Goal: Information Seeking & Learning: Learn about a topic

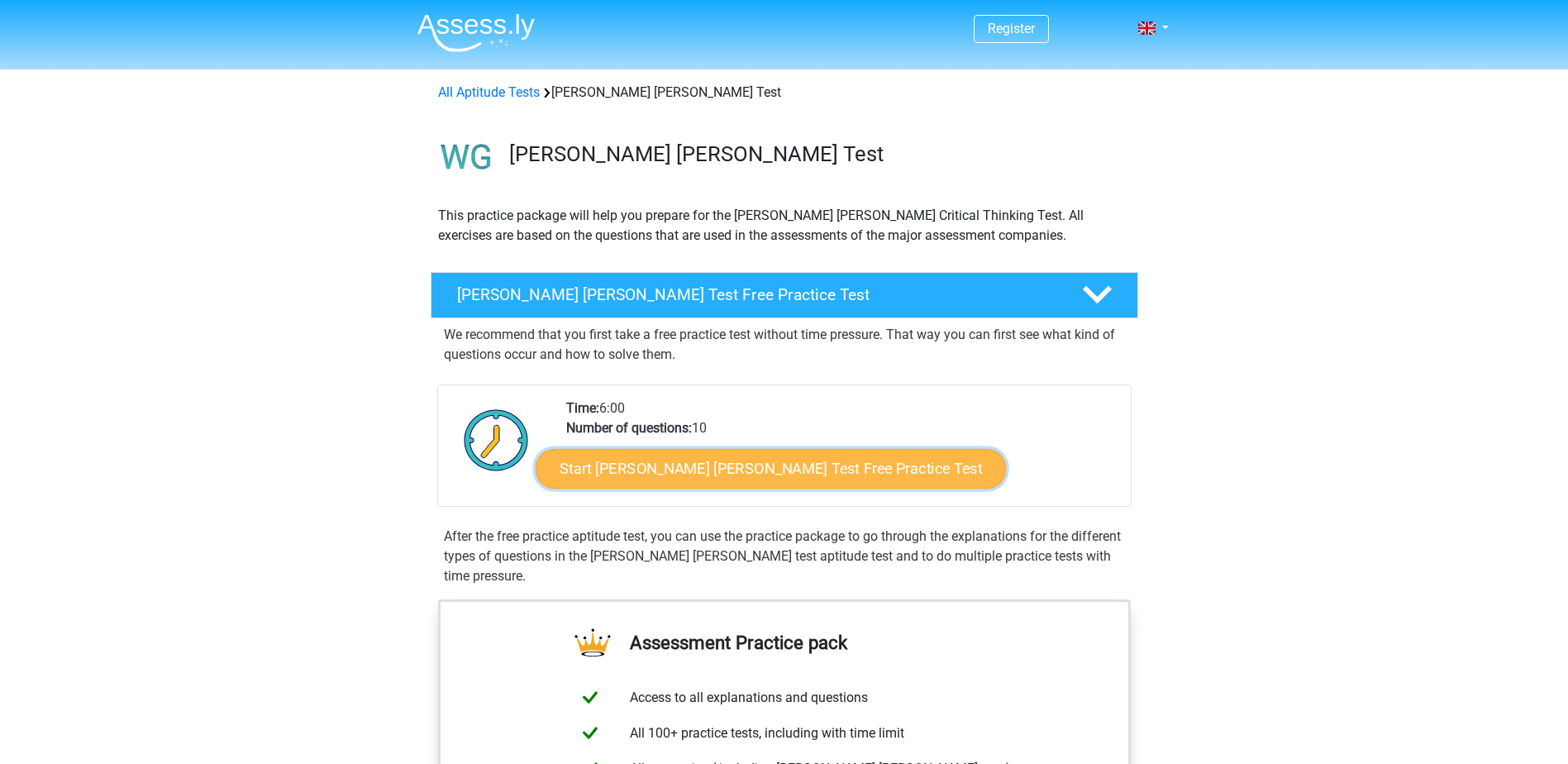
click at [732, 470] on link "Start Watson Glaser Test Free Practice Test" at bounding box center [771, 468] width 471 height 39
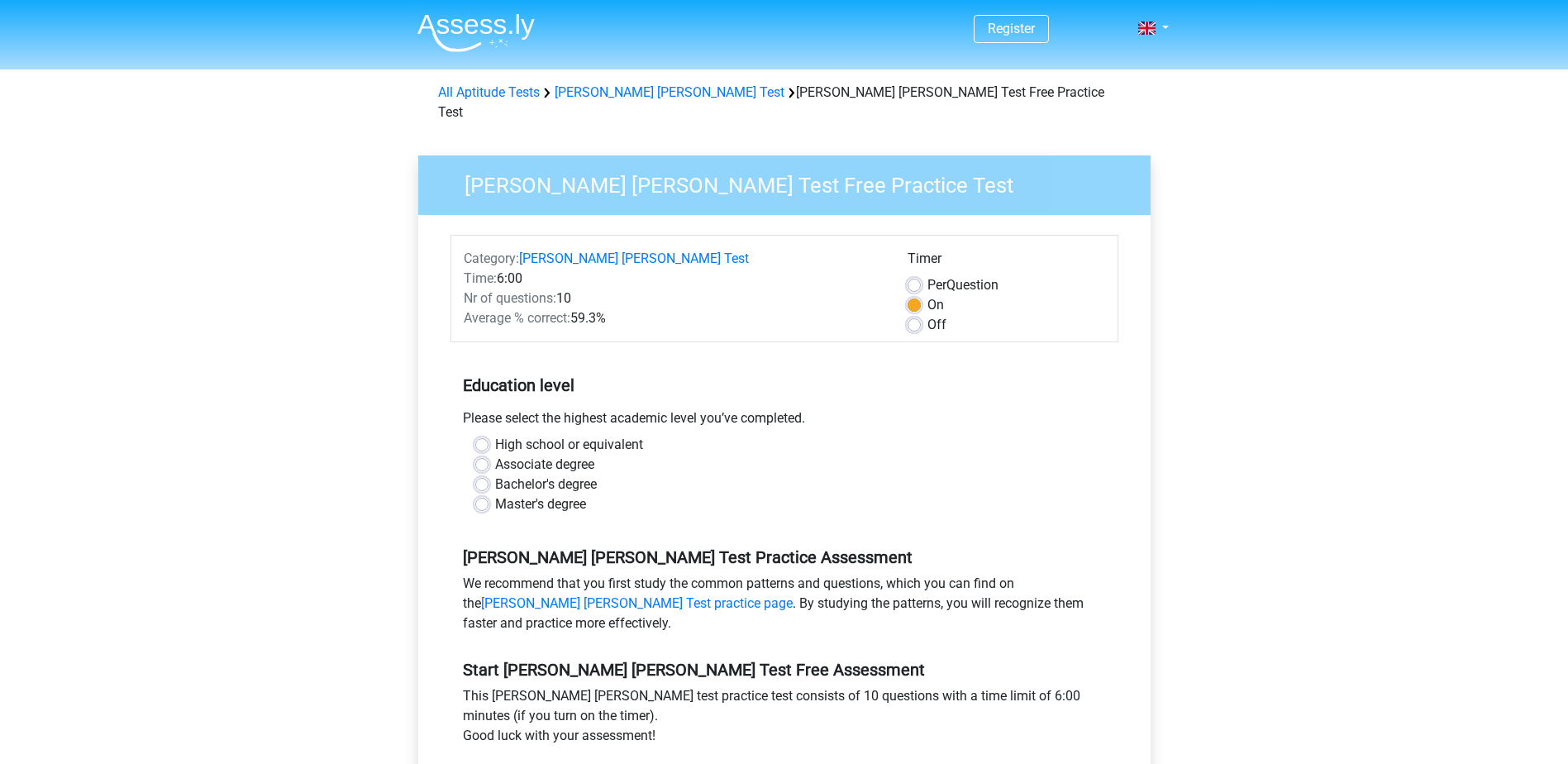
click at [496, 475] on label "Bachelor's degree" at bounding box center [546, 484] width 102 height 20
click at [484, 475] on input "Bachelor's degree" at bounding box center [482, 482] width 13 height 16
radio input "true"
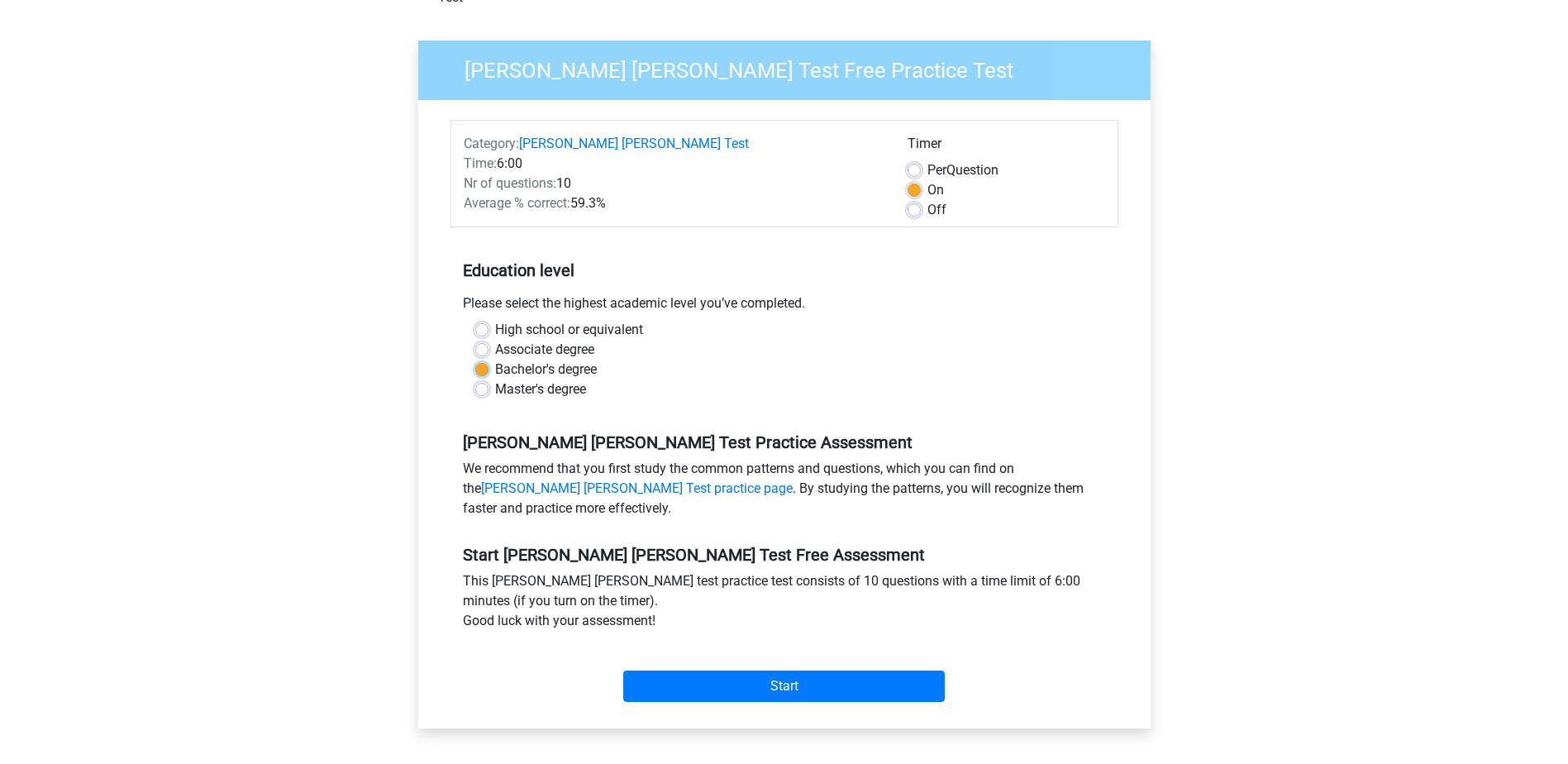
scroll to position [166, 0]
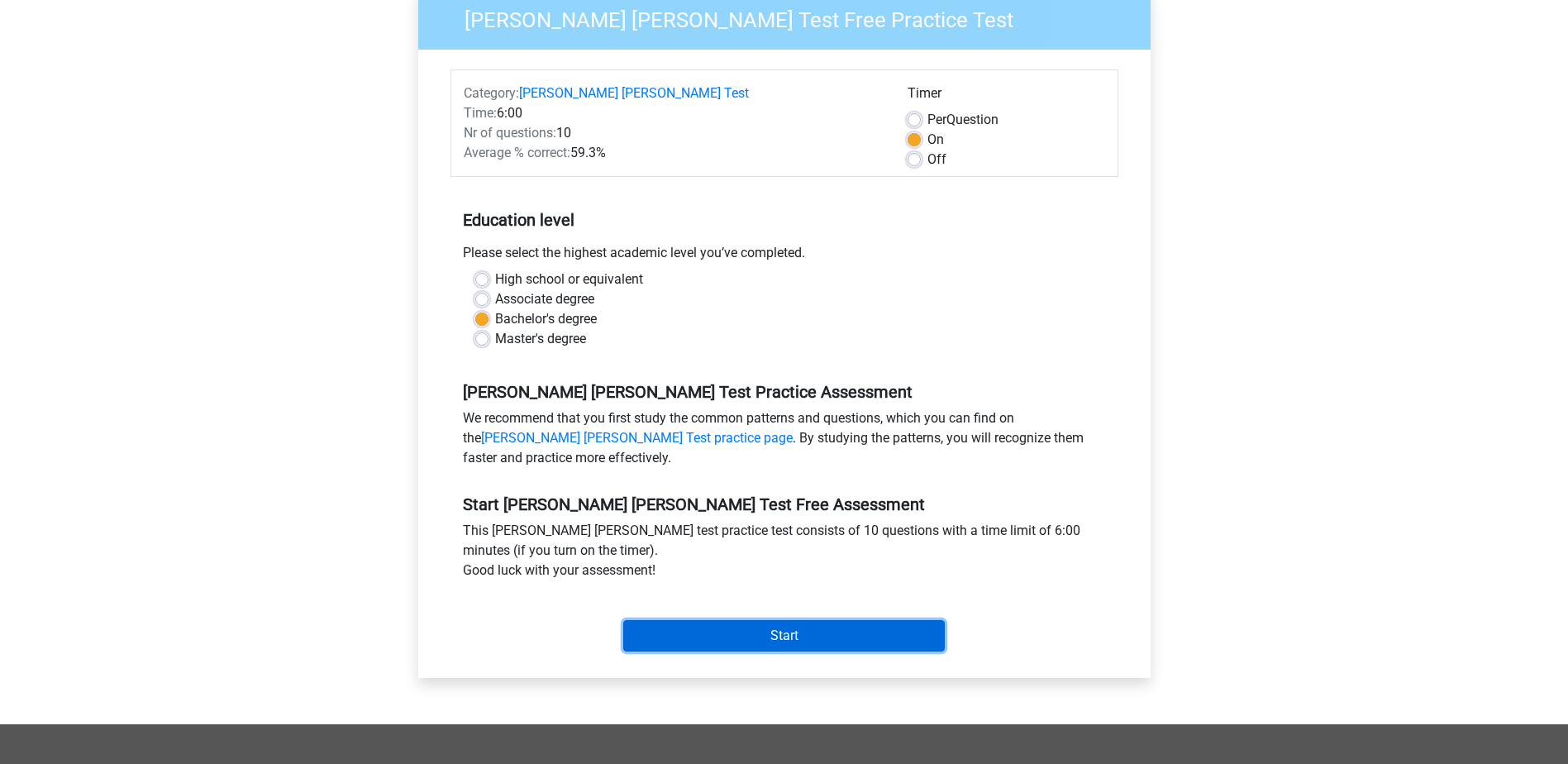
click at [782, 620] on input "Start" at bounding box center [784, 636] width 322 height 32
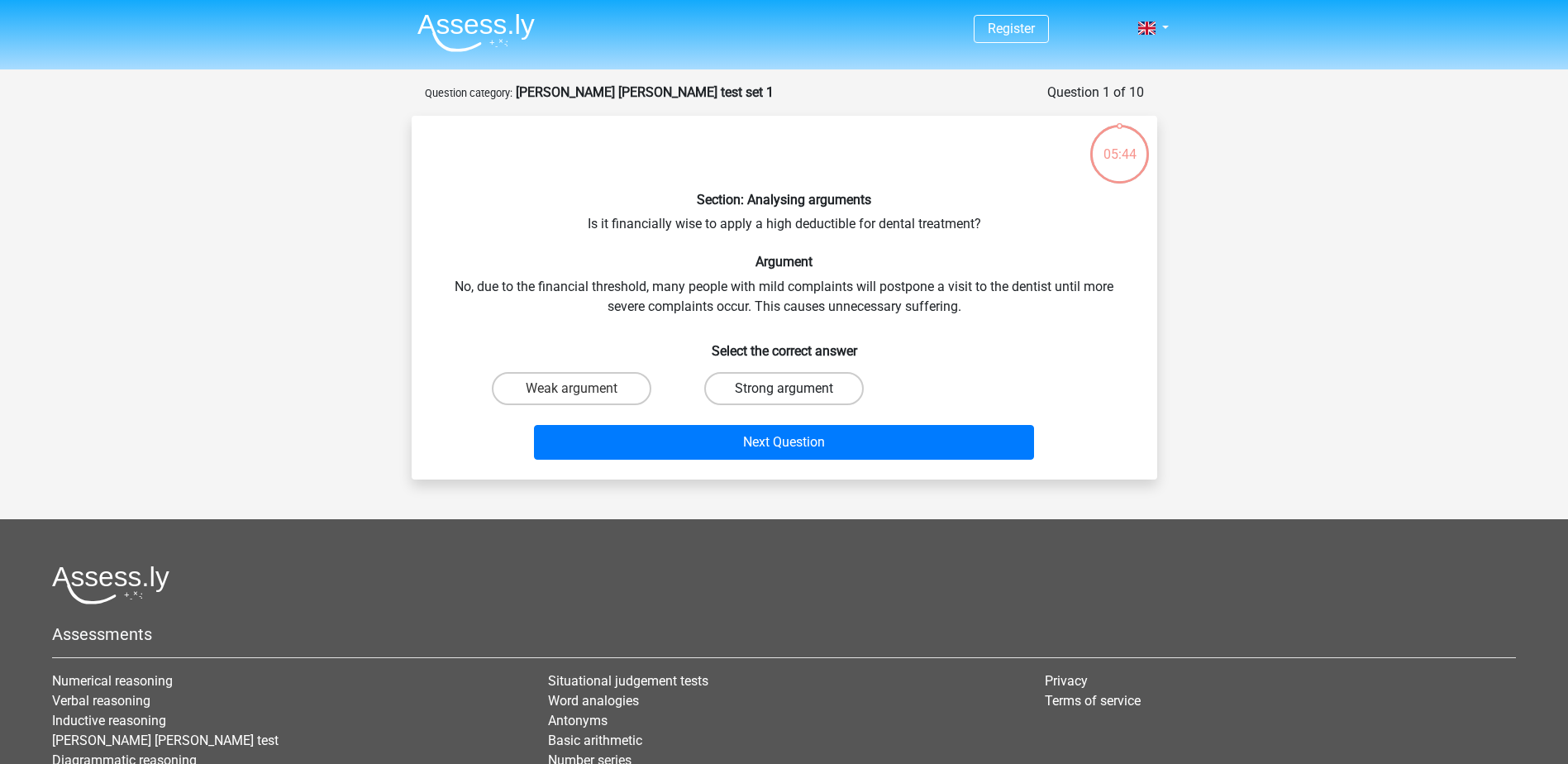
click at [754, 386] on label "Strong argument" at bounding box center [784, 388] width 159 height 34
click at [784, 388] on input "Strong argument" at bounding box center [789, 393] width 11 height 11
radio input "true"
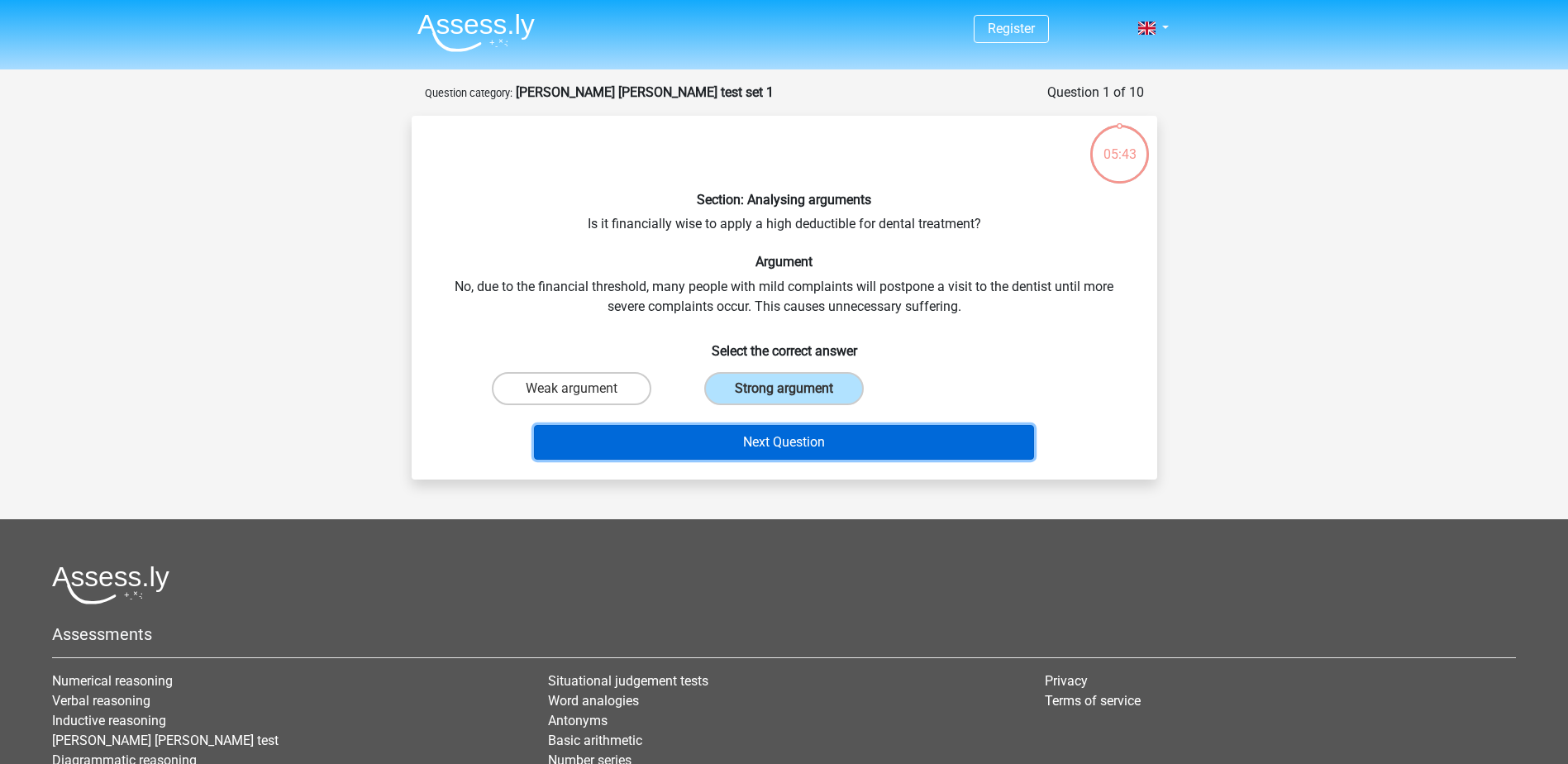
click at [774, 449] on button "Next Question" at bounding box center [784, 442] width 500 height 35
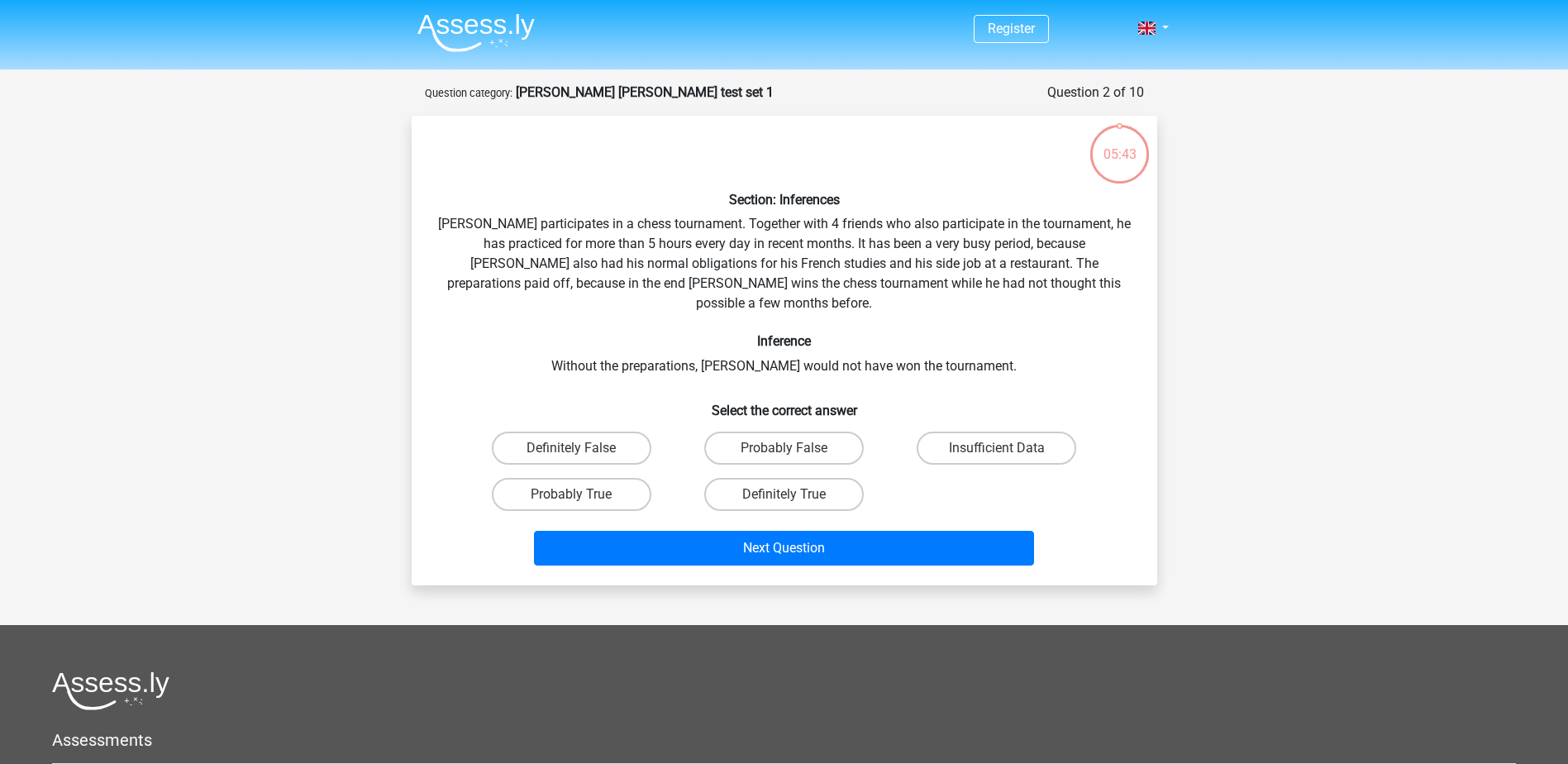
scroll to position [82, 0]
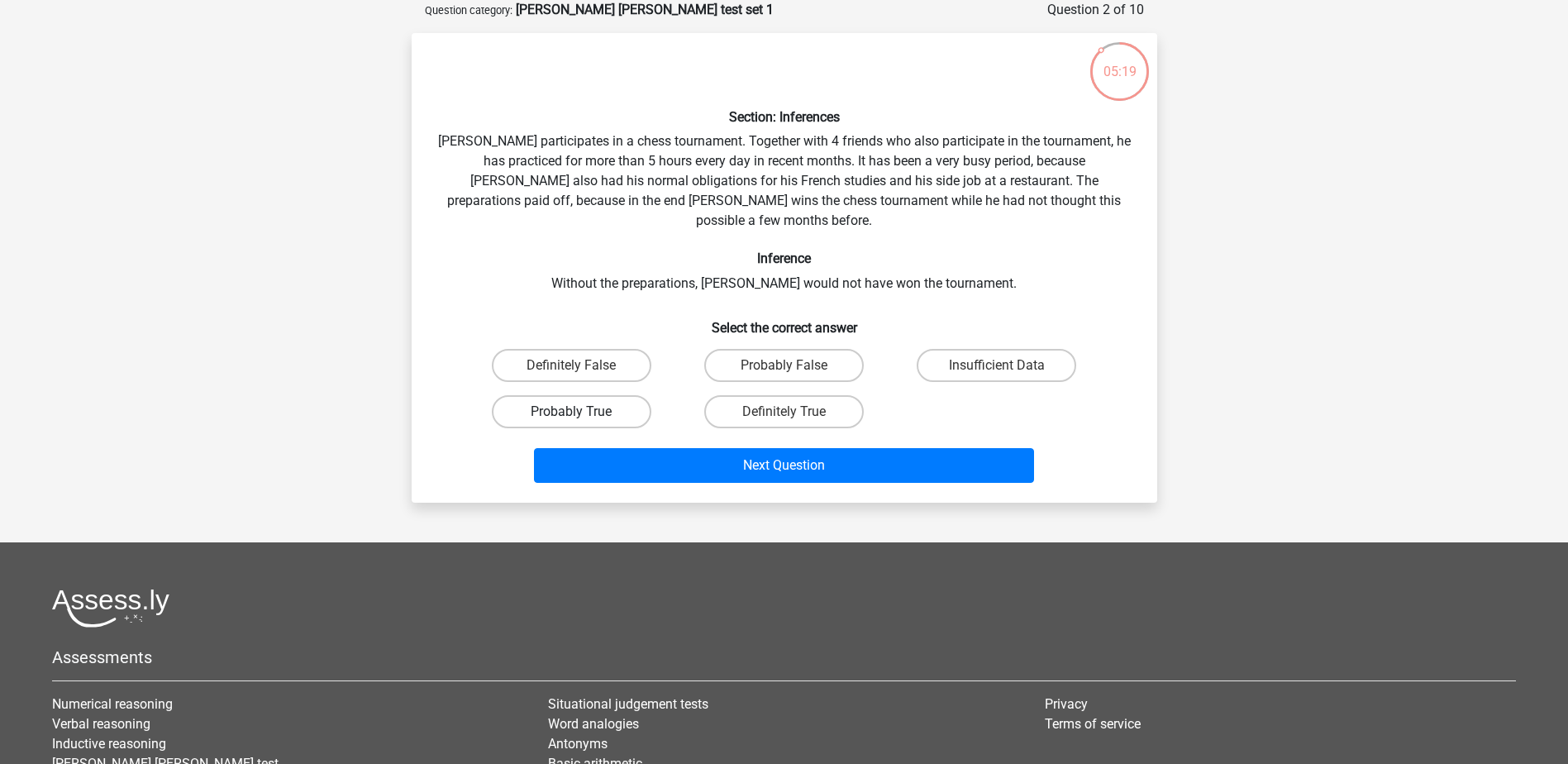
click at [600, 395] on label "Probably True" at bounding box center [571, 411] width 159 height 34
click at [582, 412] on input "Probably True" at bounding box center [576, 417] width 11 height 11
radio input "true"
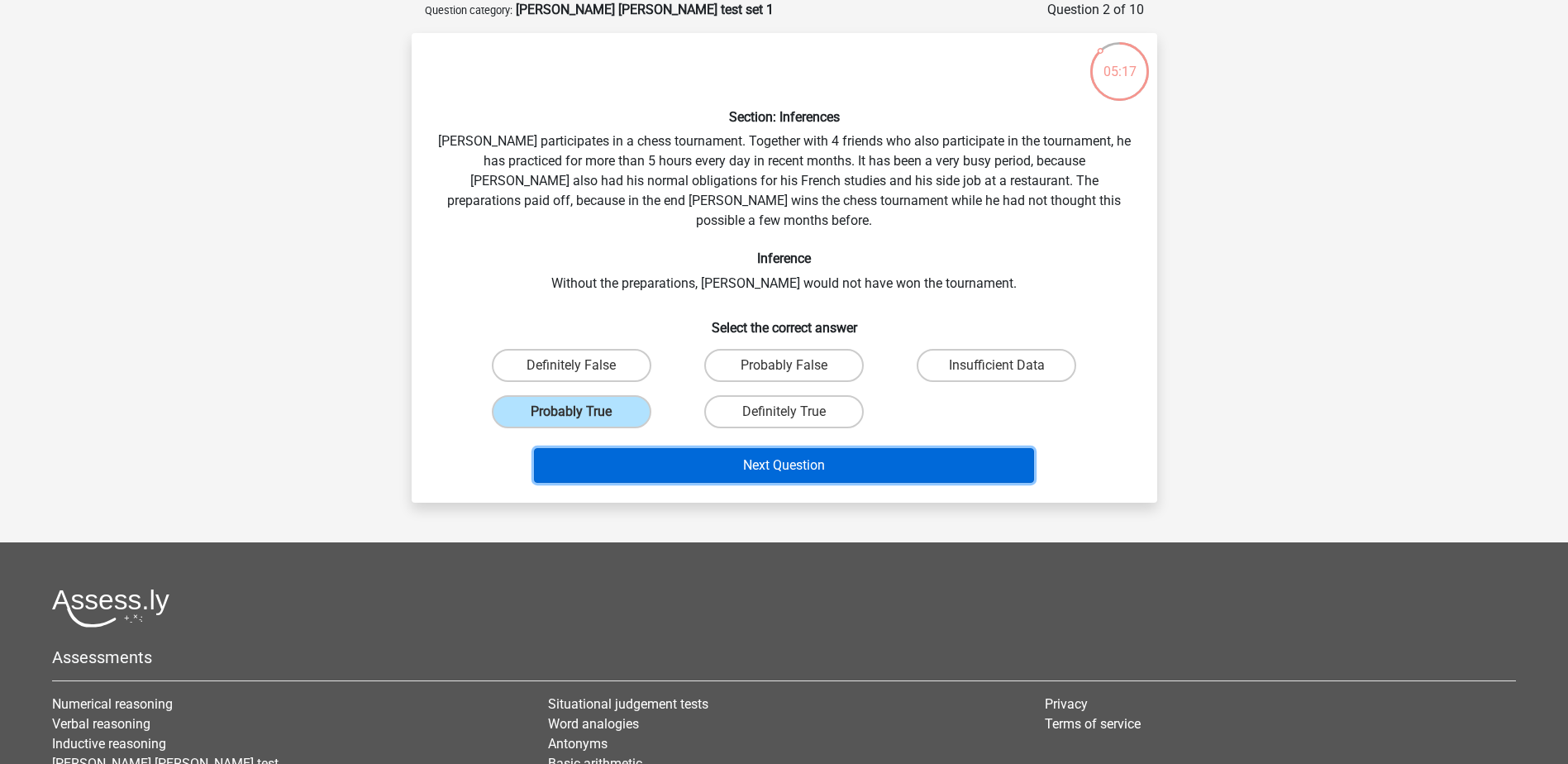
click at [768, 449] on button "Next Question" at bounding box center [784, 466] width 500 height 35
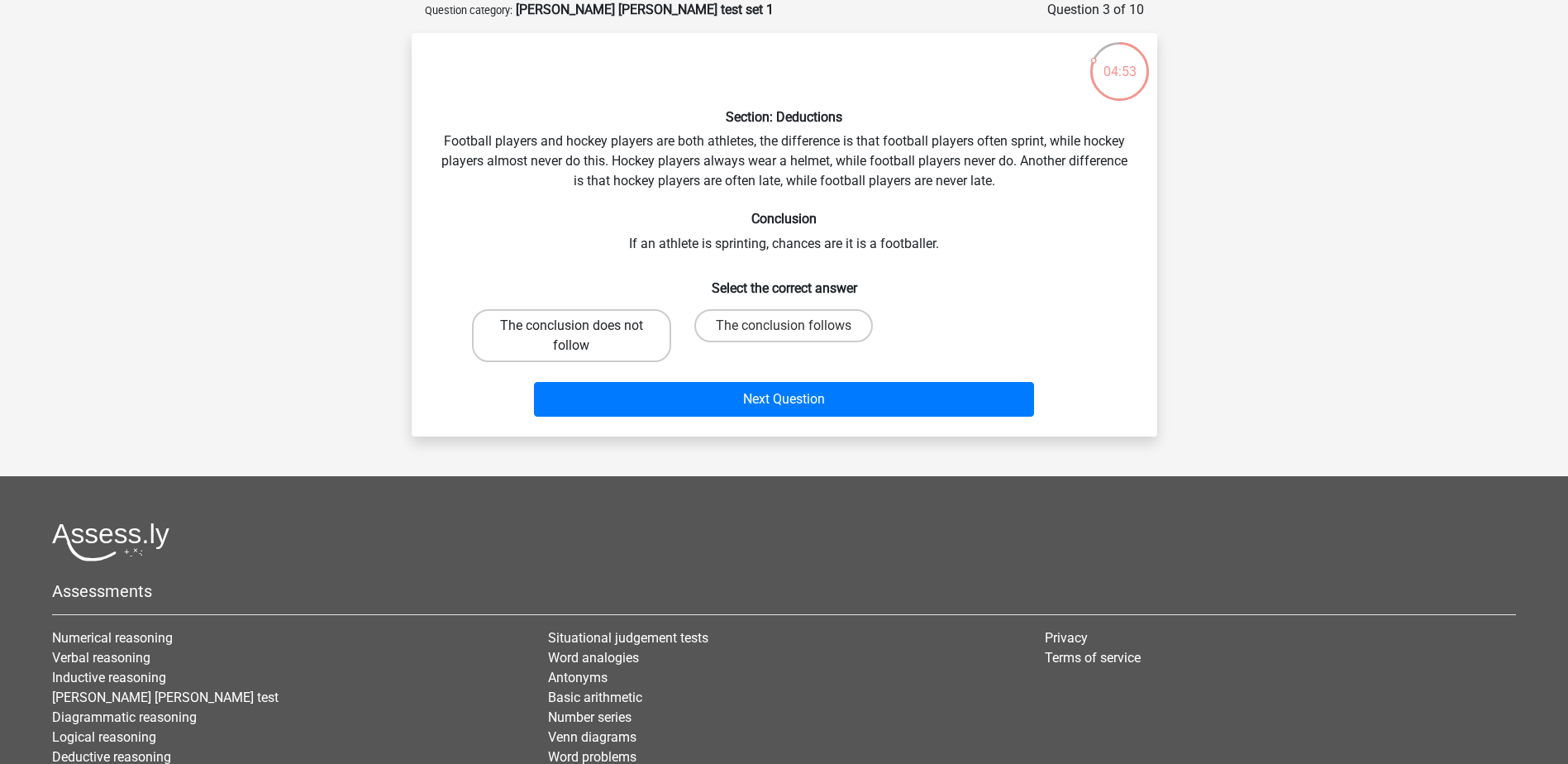
click at [561, 338] on label "The conclusion does not follow" at bounding box center [572, 336] width 199 height 53
click at [571, 336] on input "The conclusion does not follow" at bounding box center [576, 331] width 11 height 11
radio input "true"
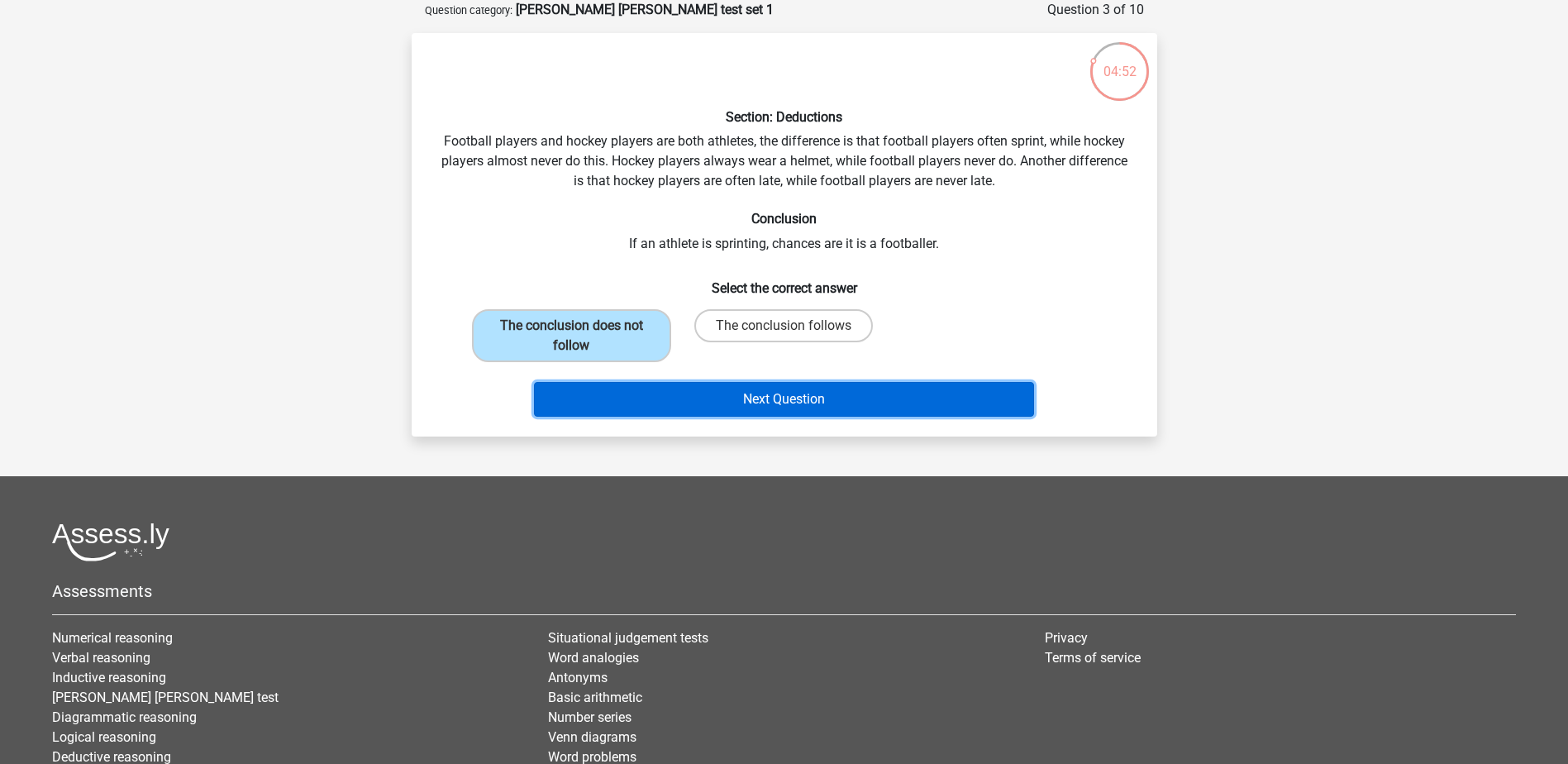
click at [759, 404] on button "Next Question" at bounding box center [784, 400] width 500 height 35
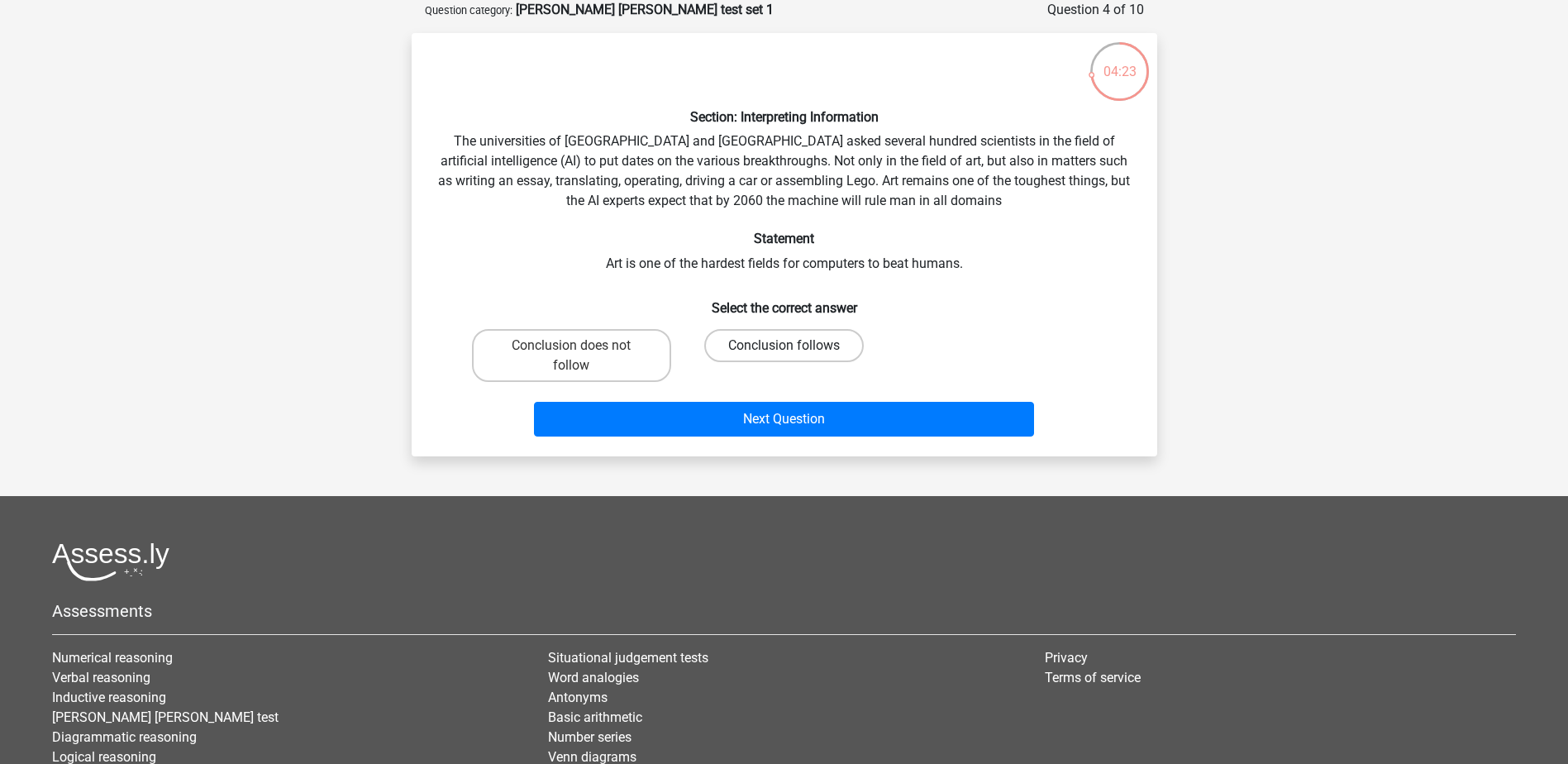
click at [826, 340] on label "Conclusion follows" at bounding box center [784, 345] width 159 height 34
click at [795, 346] on input "Conclusion follows" at bounding box center [789, 351] width 11 height 11
radio input "true"
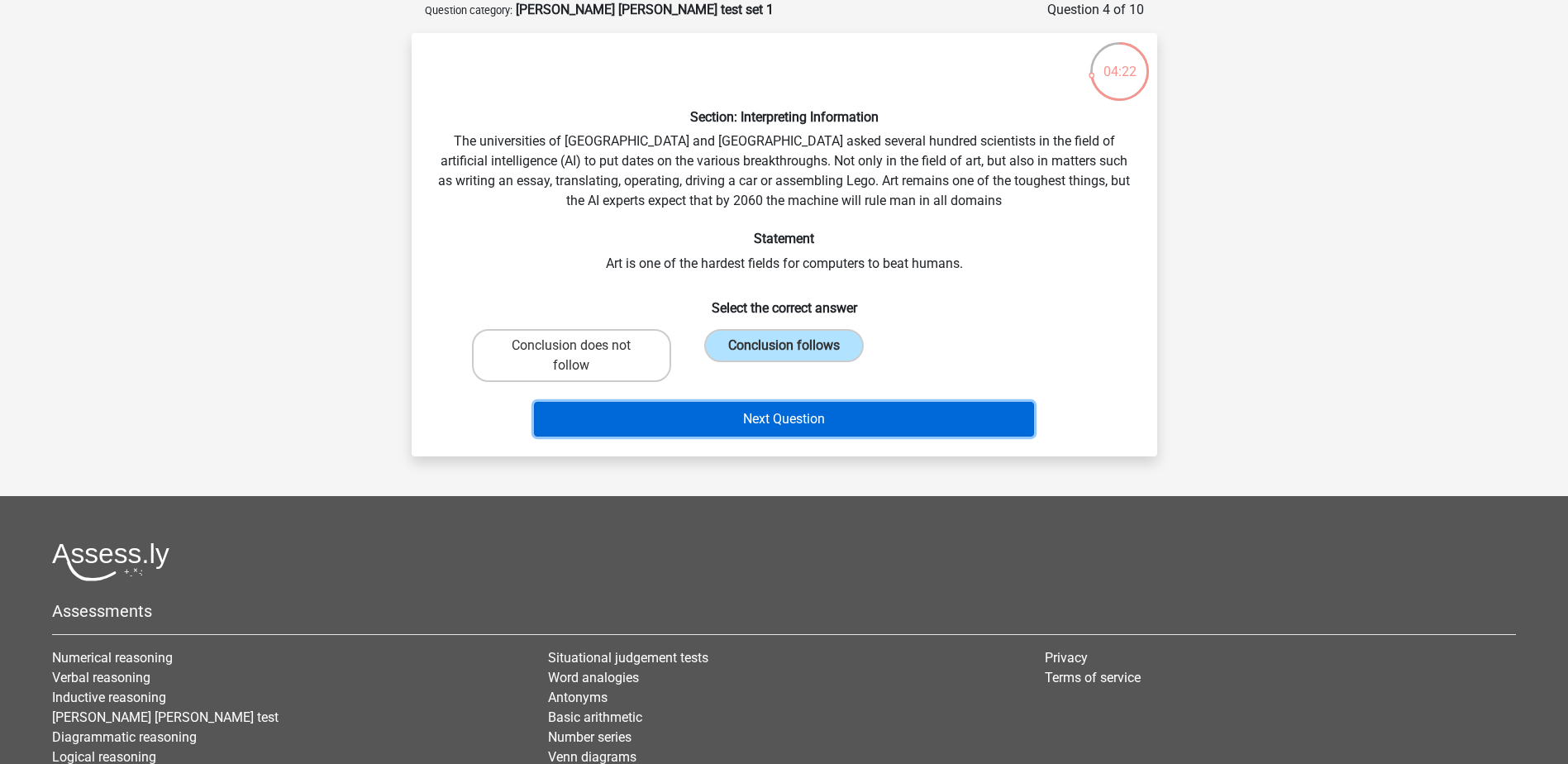
click at [816, 428] on button "Next Question" at bounding box center [784, 419] width 500 height 35
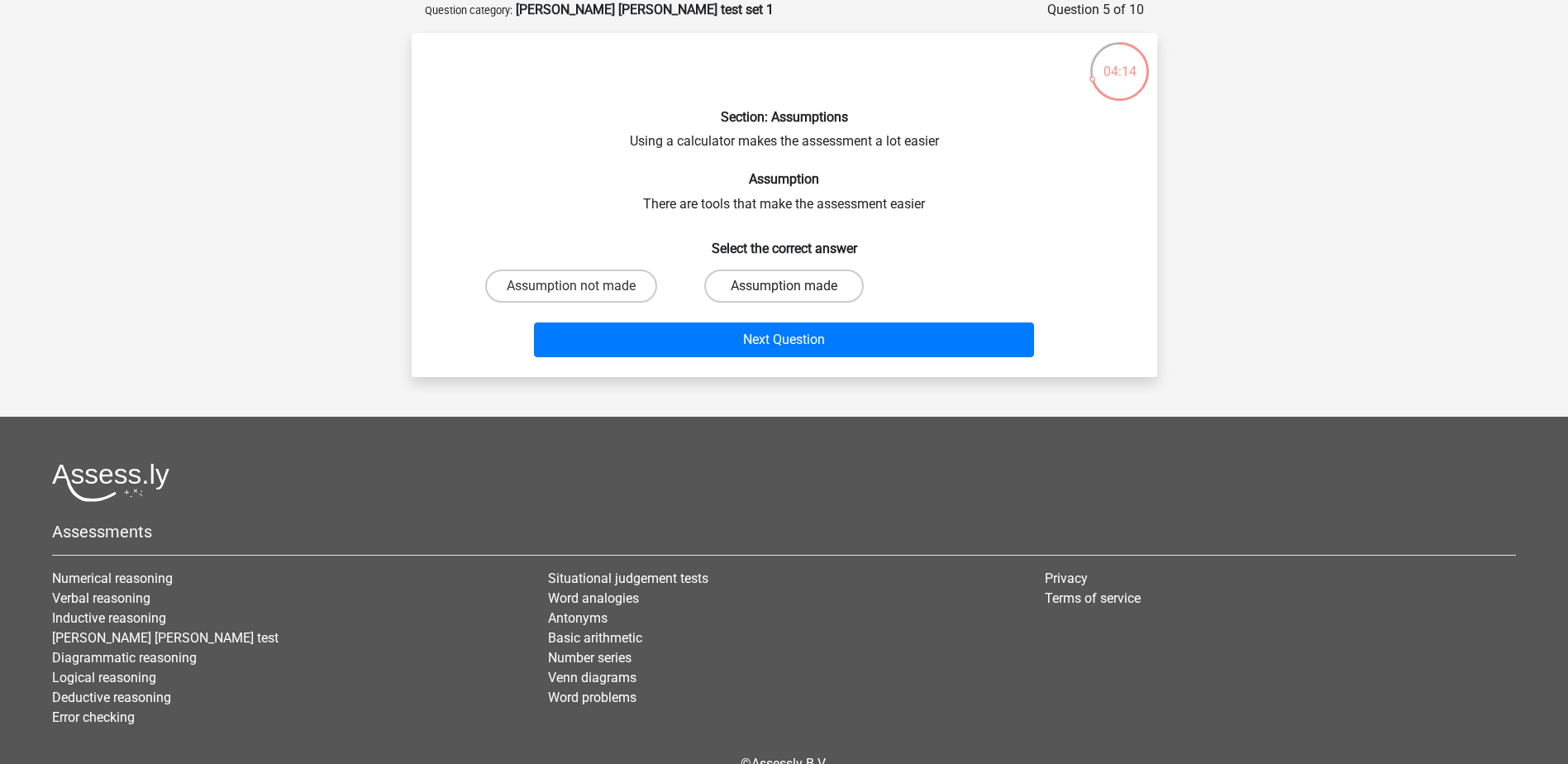
click at [740, 277] on label "Assumption made" at bounding box center [784, 286] width 159 height 34
click at [784, 286] on input "Assumption made" at bounding box center [789, 290] width 11 height 11
radio input "true"
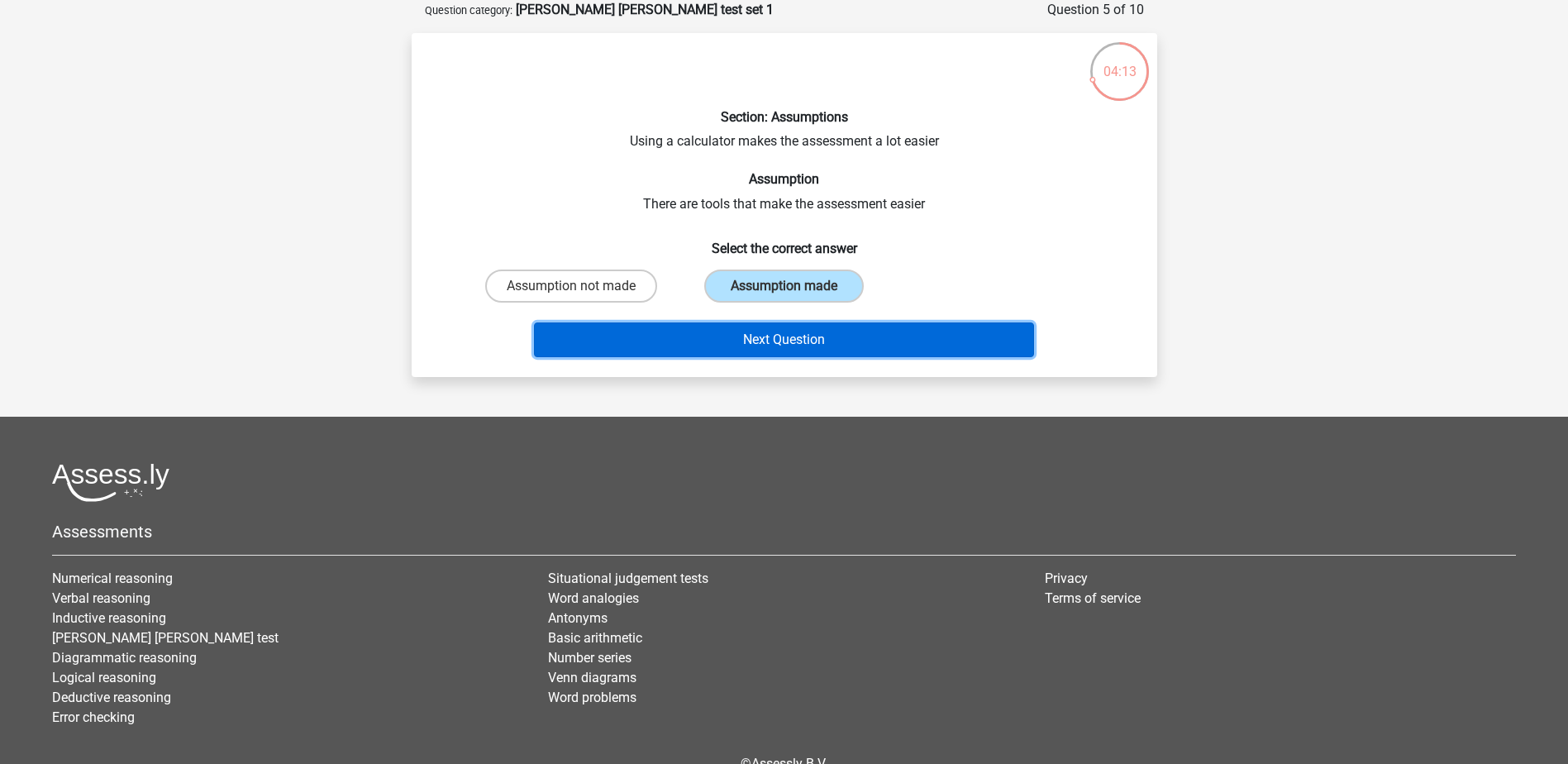
click at [761, 340] on button "Next Question" at bounding box center [784, 339] width 500 height 35
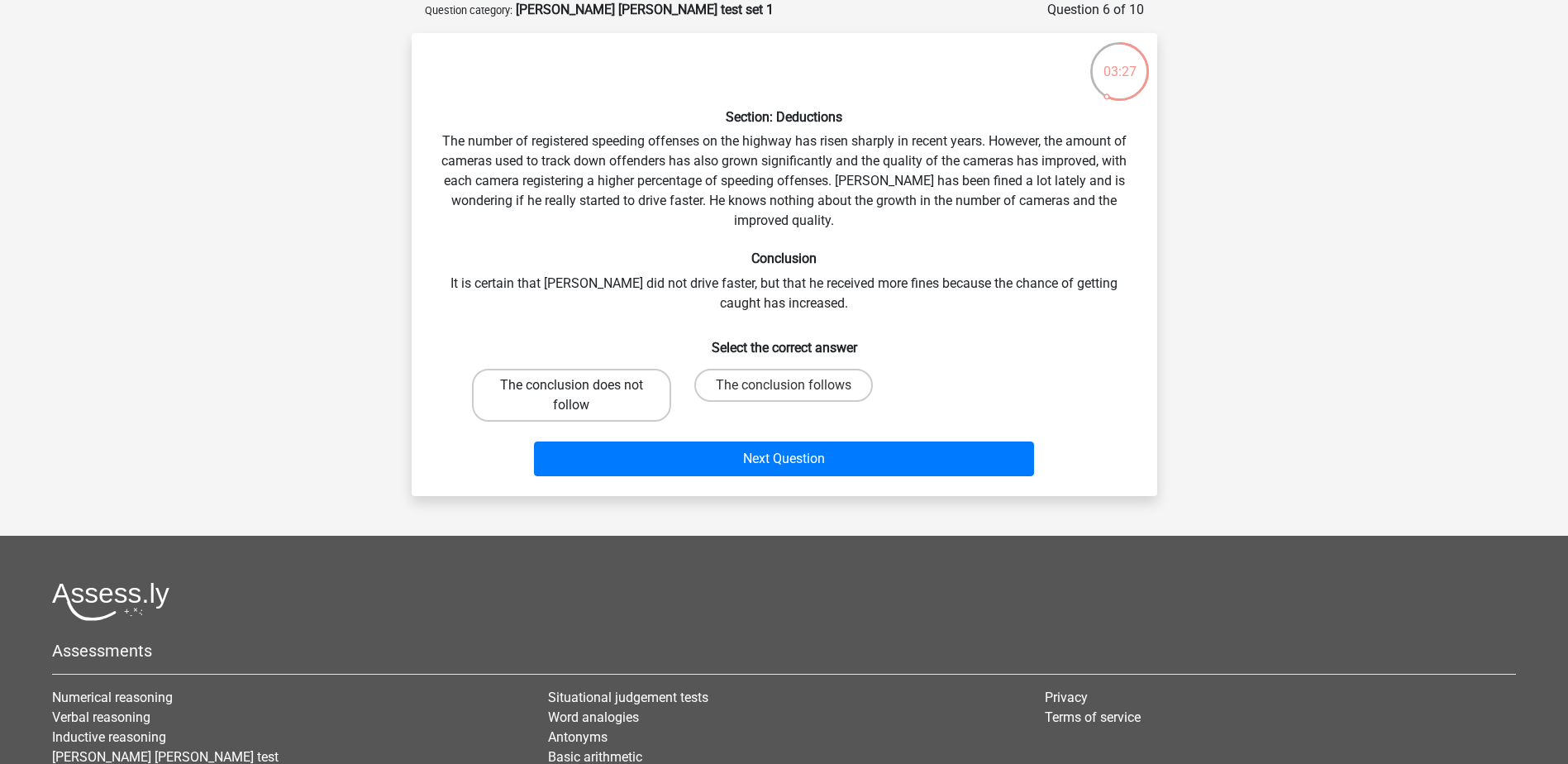
click at [589, 393] on label "The conclusion does not follow" at bounding box center [572, 395] width 199 height 53
click at [582, 393] on input "The conclusion does not follow" at bounding box center [576, 390] width 11 height 11
radio input "true"
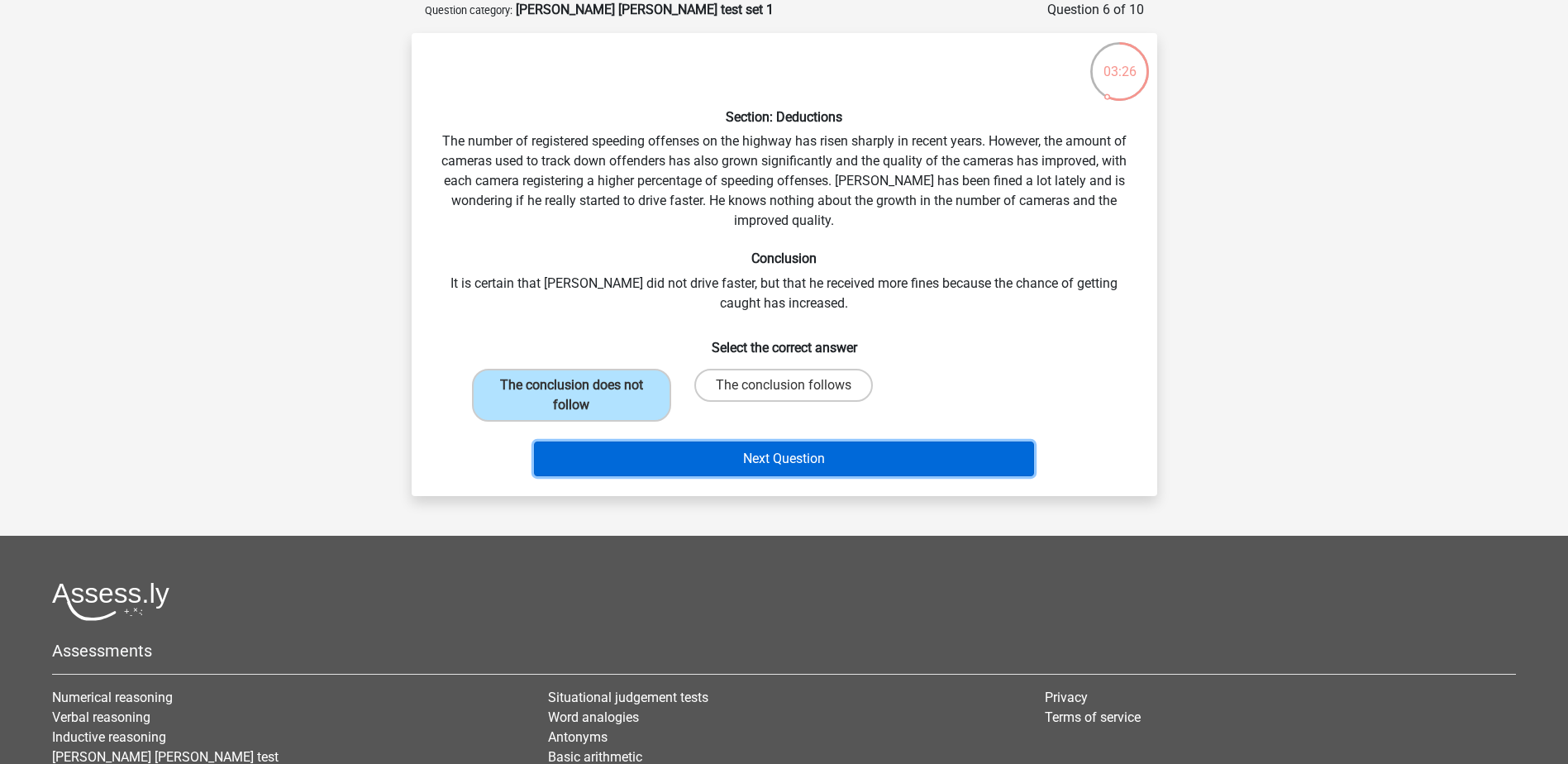
click at [781, 455] on button "Next Question" at bounding box center [784, 459] width 500 height 35
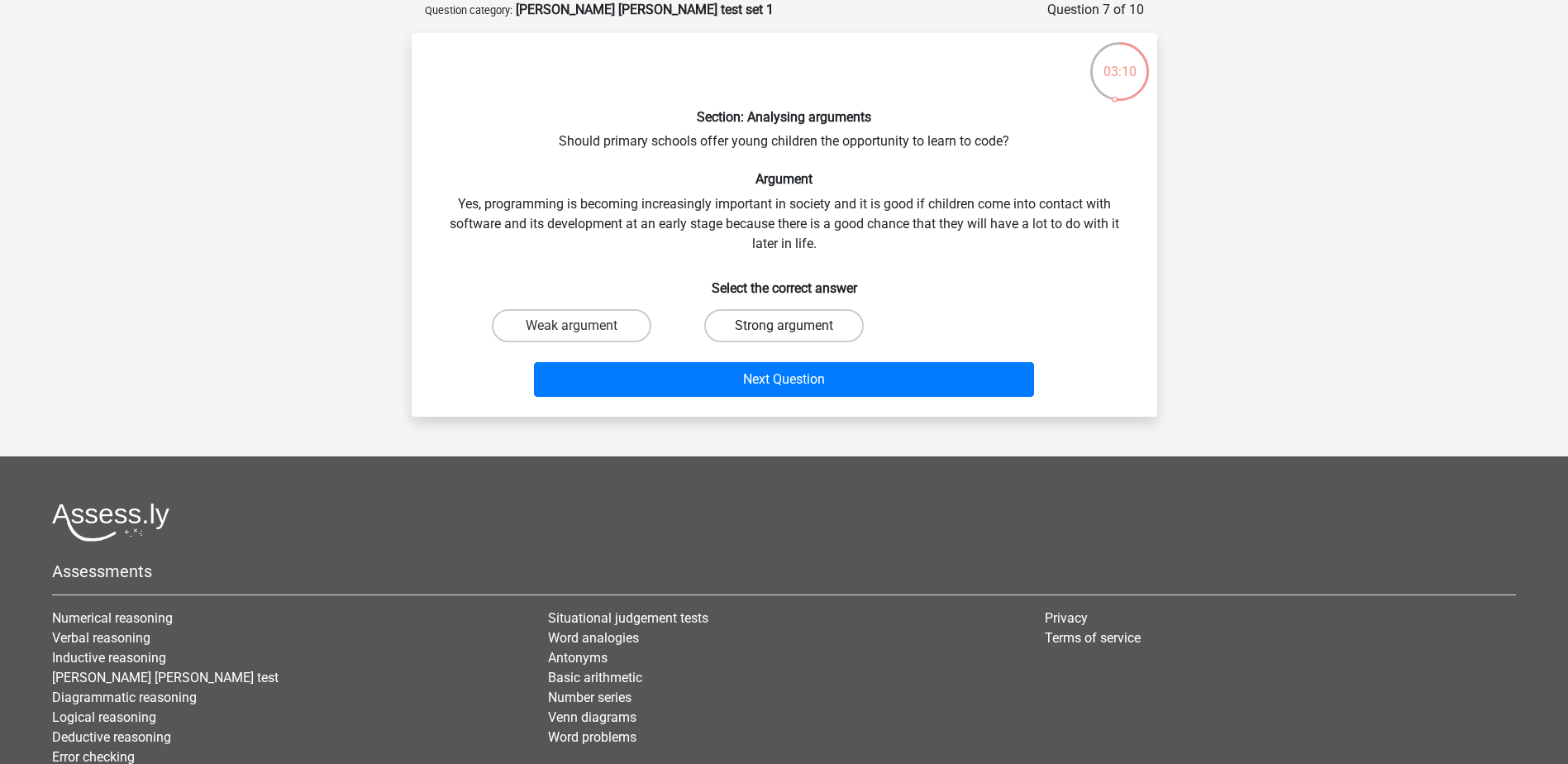
click at [749, 324] on label "Strong argument" at bounding box center [784, 326] width 159 height 34
click at [784, 326] on input "Strong argument" at bounding box center [789, 331] width 11 height 11
radio input "true"
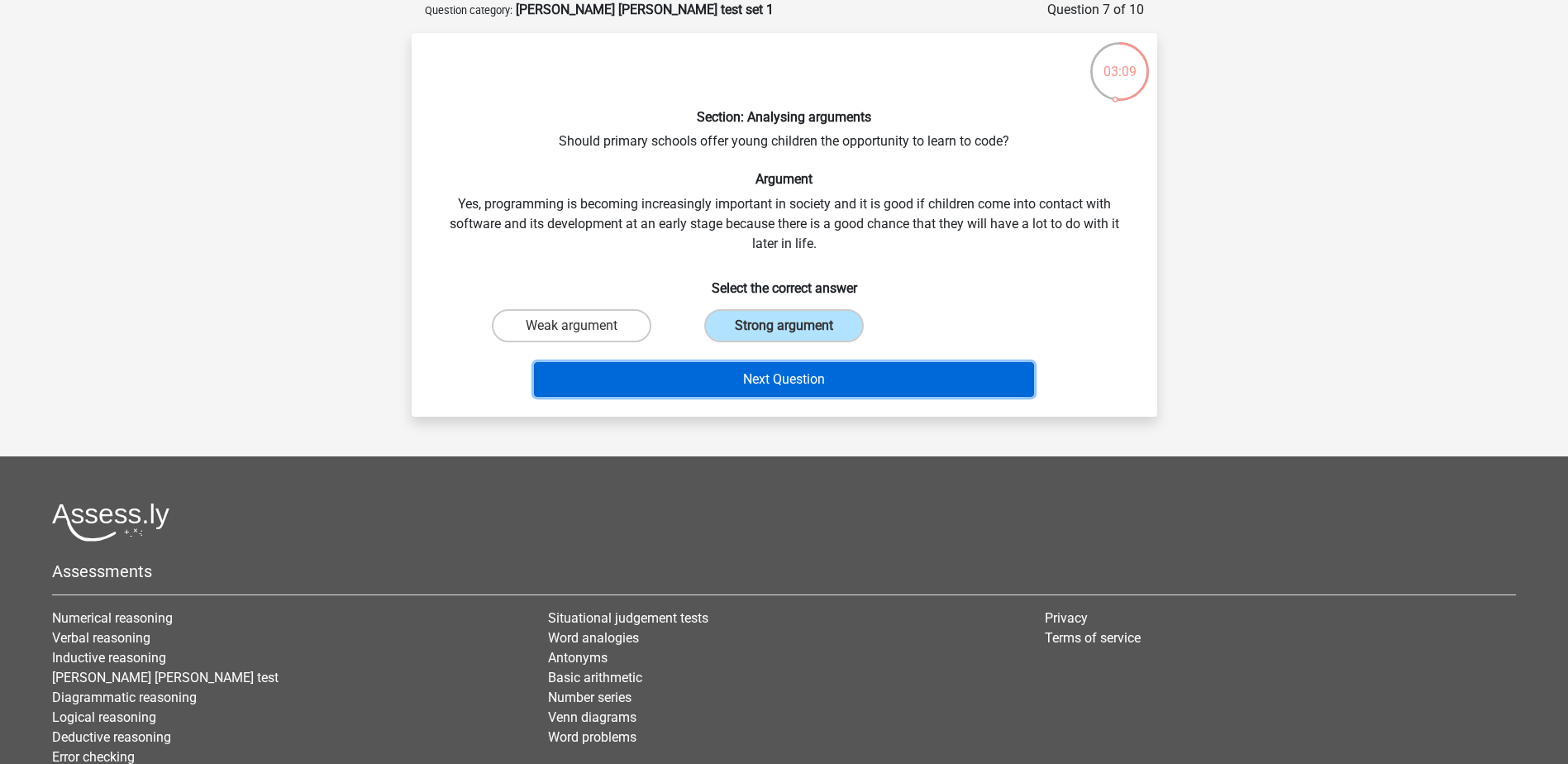
click at [773, 385] on button "Next Question" at bounding box center [784, 380] width 500 height 35
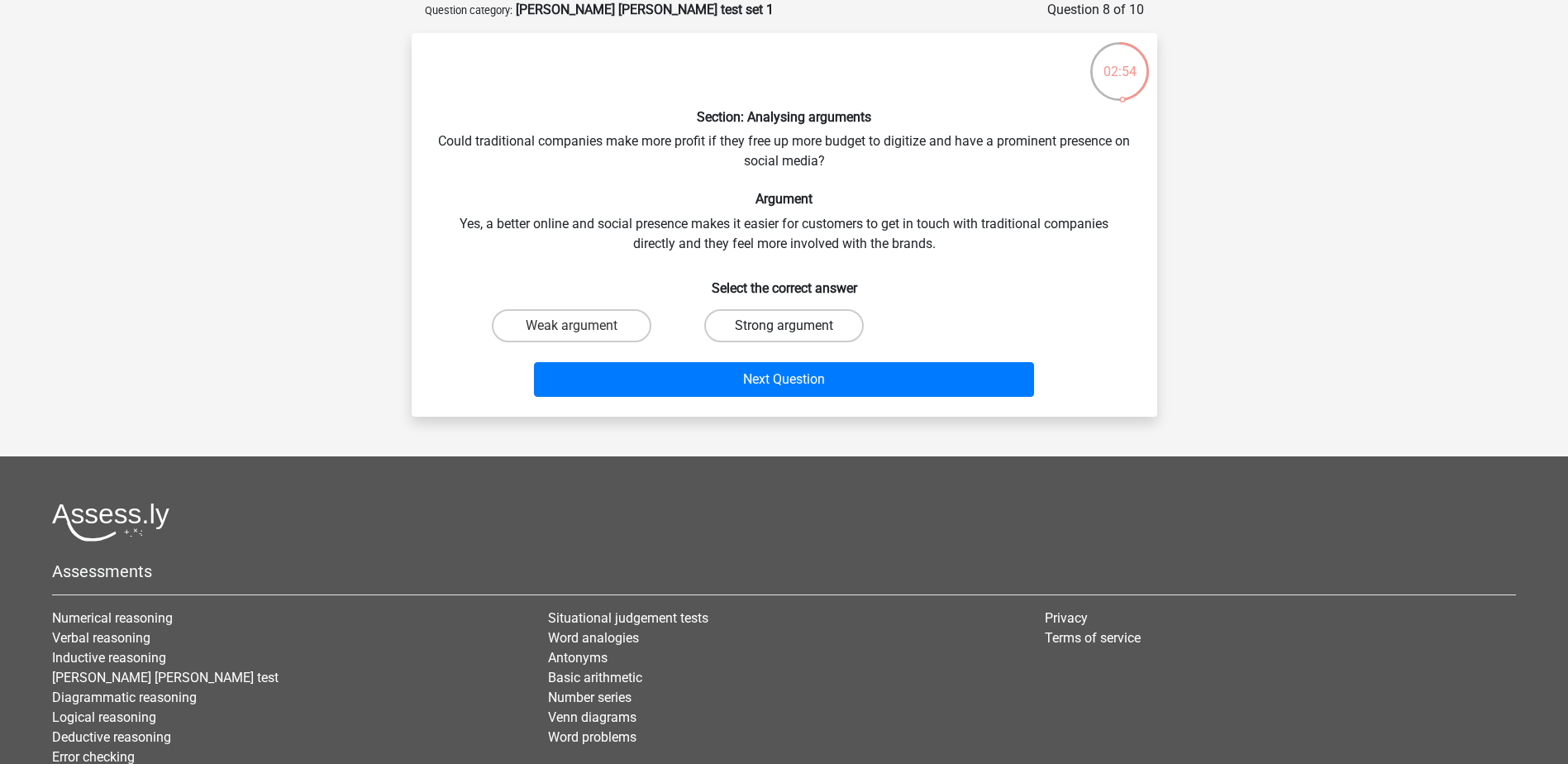
click at [754, 326] on label "Strong argument" at bounding box center [784, 326] width 159 height 34
click at [784, 326] on input "Strong argument" at bounding box center [789, 331] width 11 height 11
radio input "true"
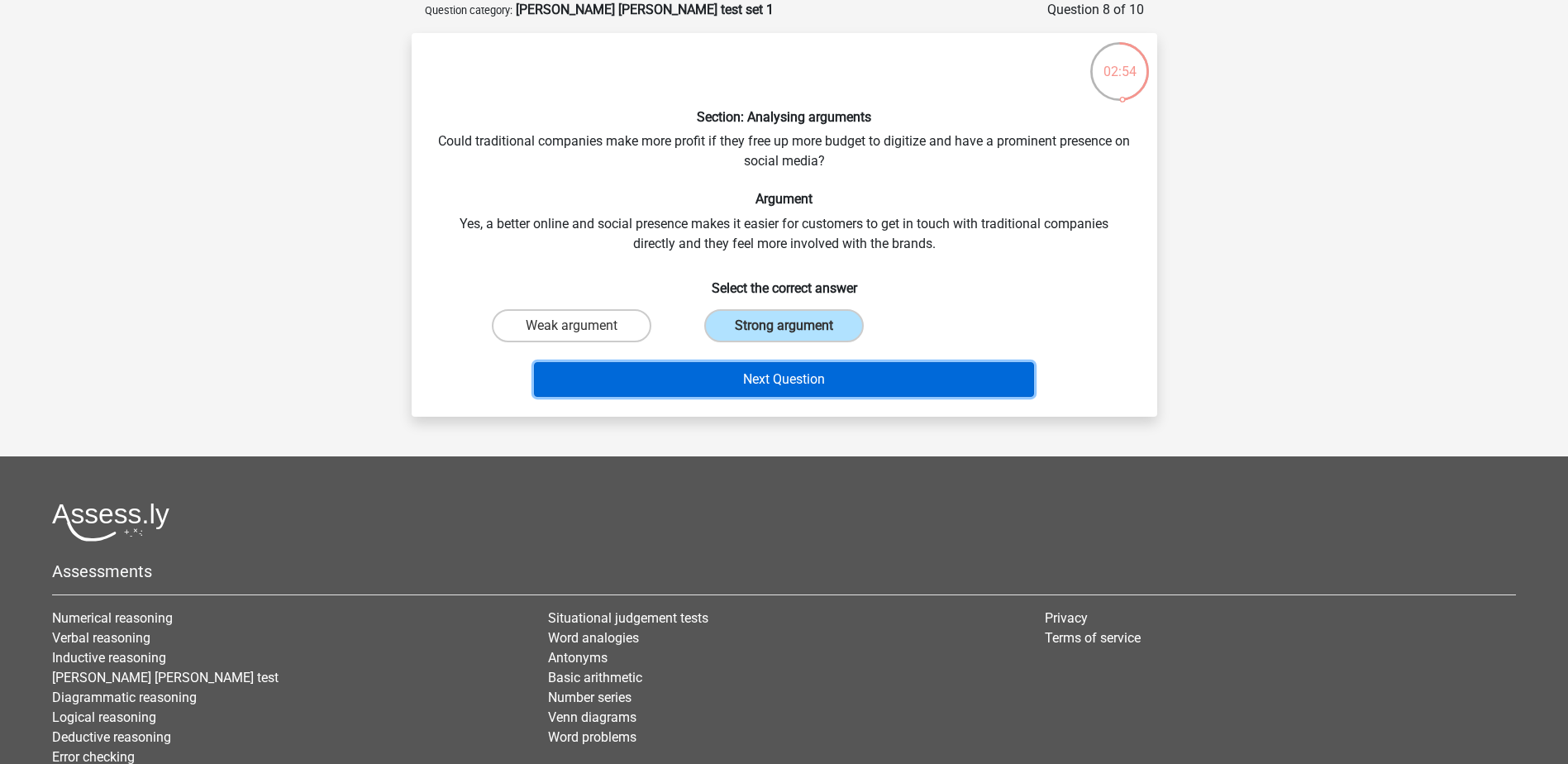
click at [784, 373] on button "Next Question" at bounding box center [784, 380] width 500 height 35
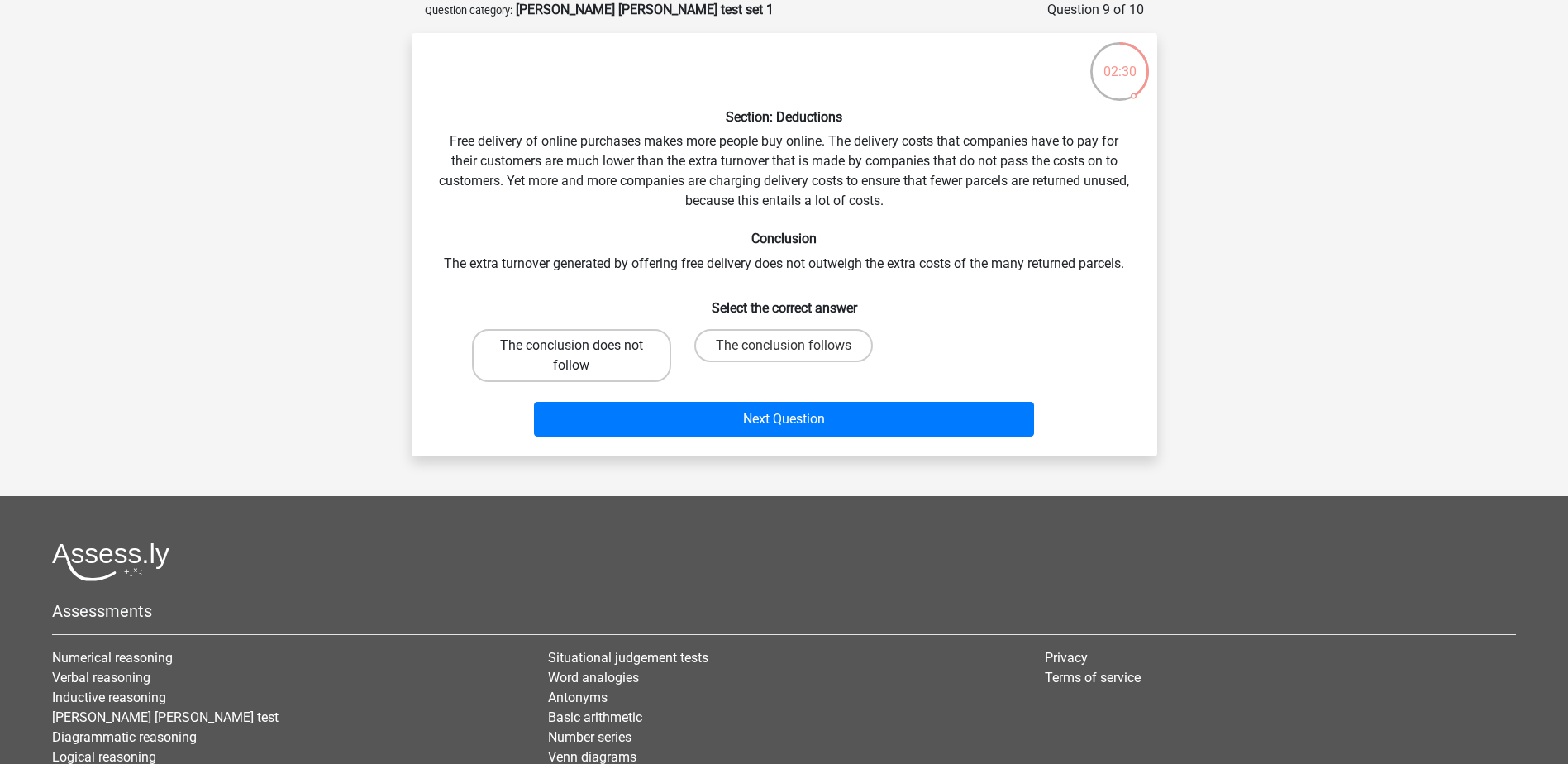
click at [630, 342] on label "The conclusion does not follow" at bounding box center [572, 355] width 199 height 53
click at [582, 346] on input "The conclusion does not follow" at bounding box center [576, 351] width 11 height 11
radio input "true"
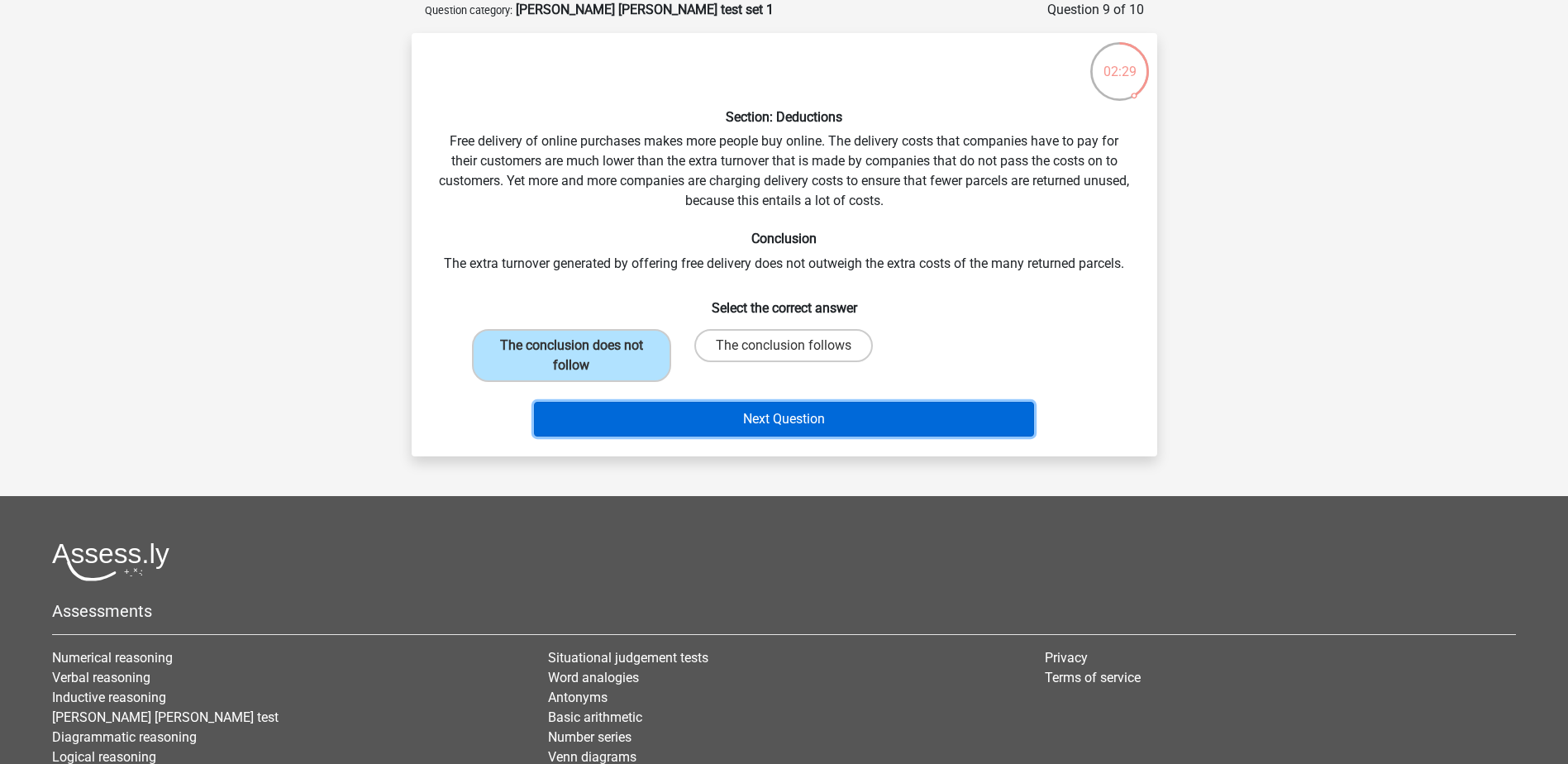
click at [799, 425] on button "Next Question" at bounding box center [784, 419] width 500 height 35
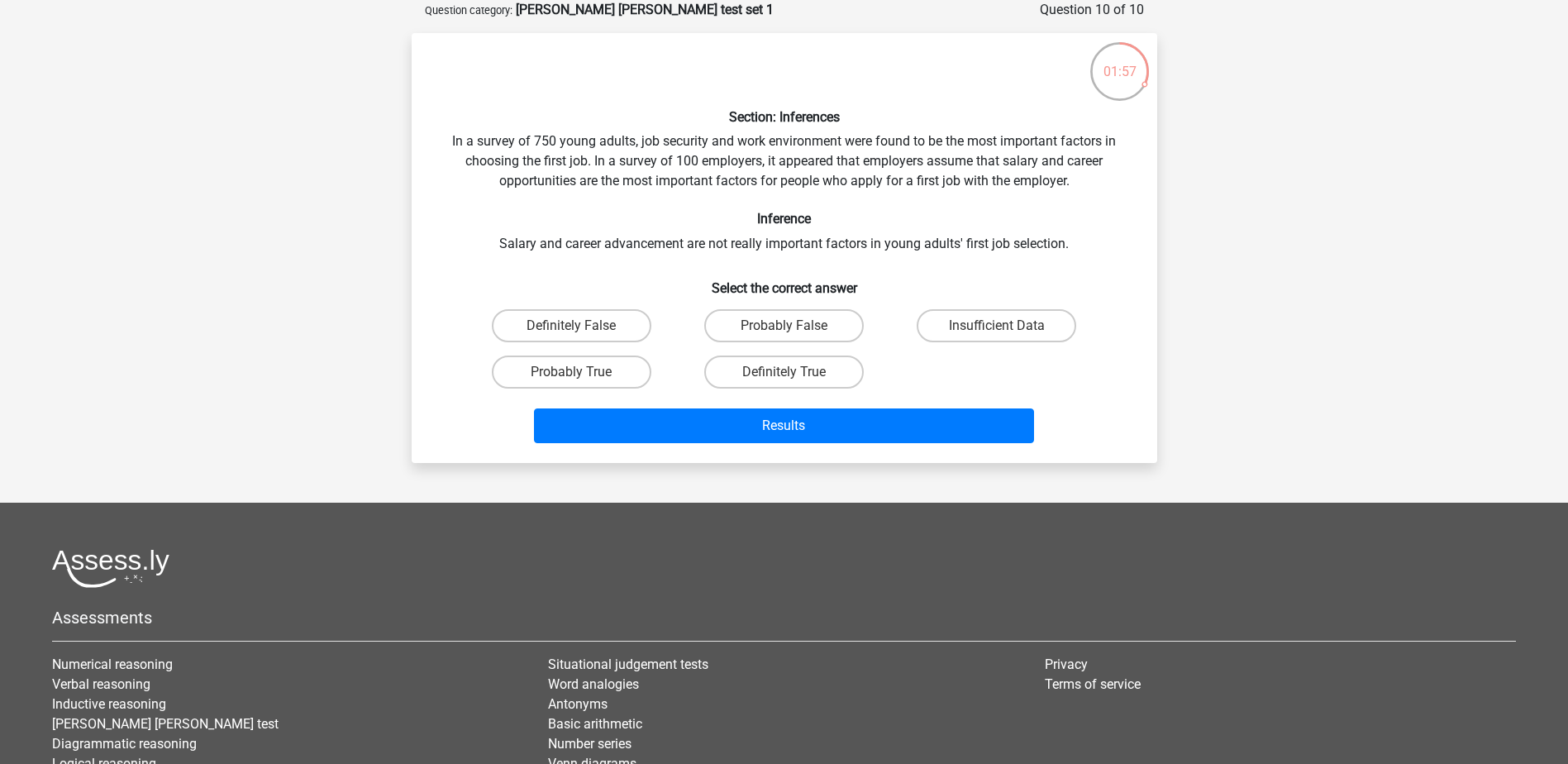
click at [1006, 326] on input "Insufficient Data" at bounding box center [1002, 331] width 11 height 11
radio input "true"
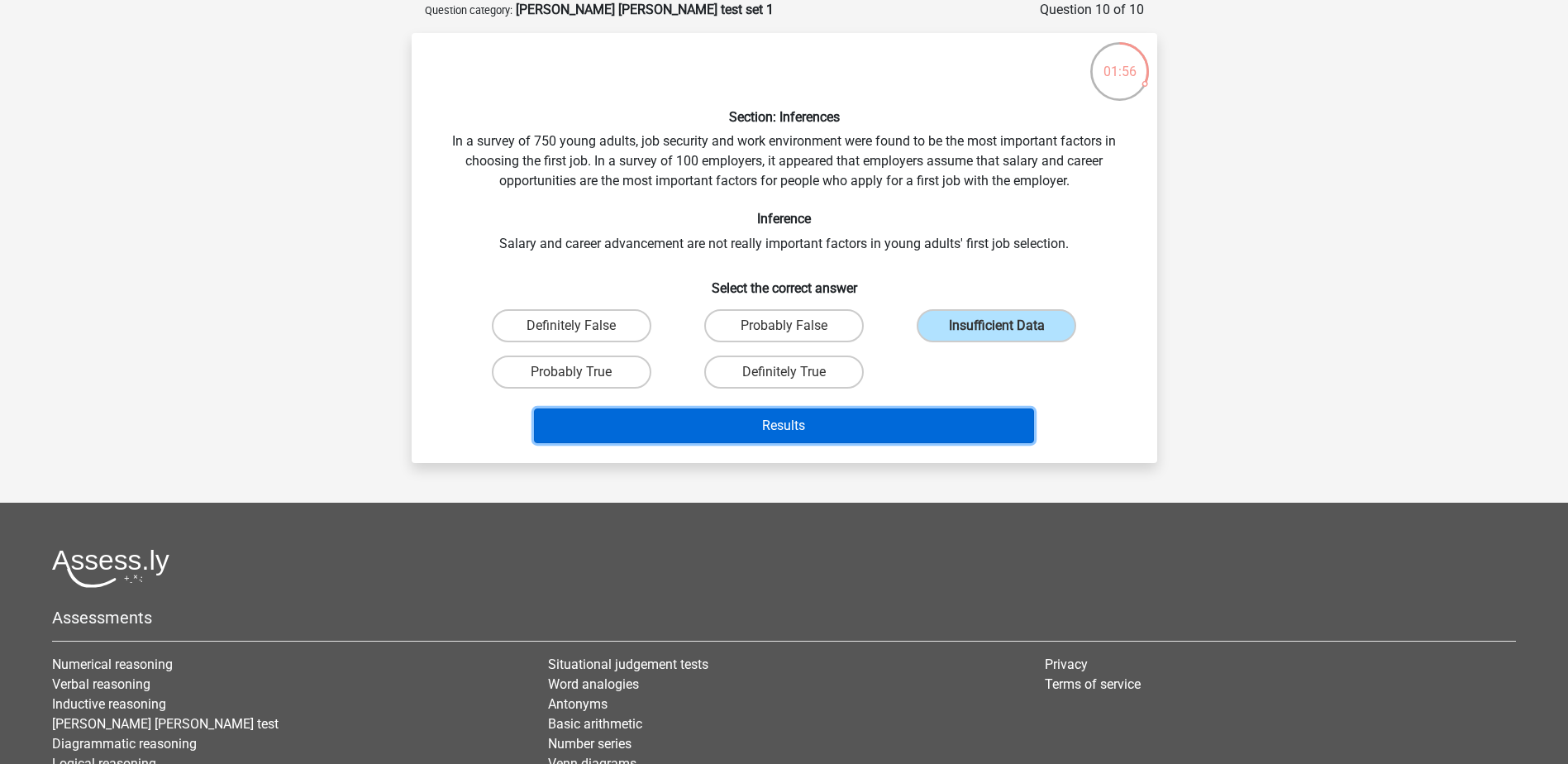
click at [839, 431] on button "Results" at bounding box center [784, 426] width 500 height 35
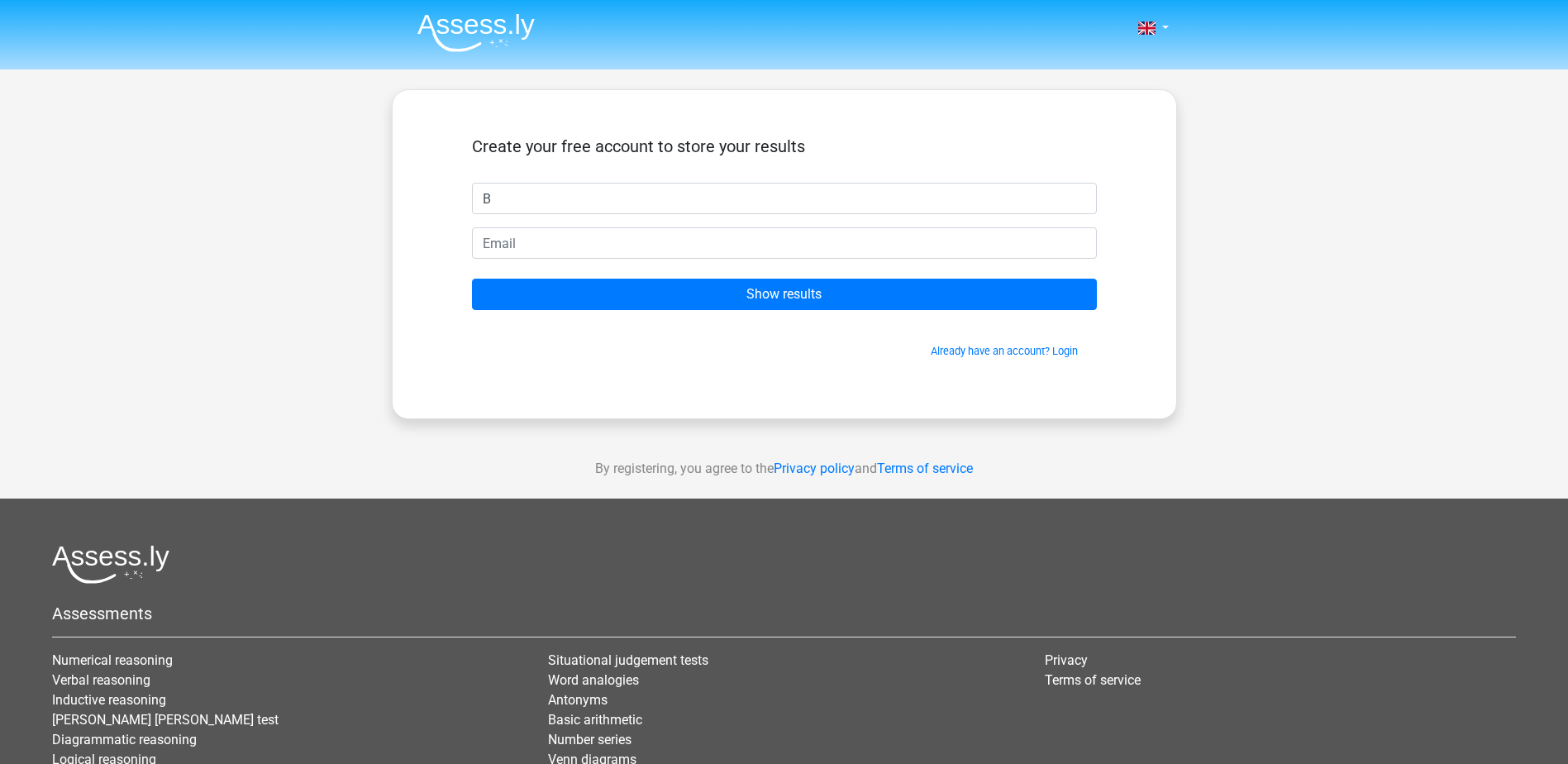
type input "B"
click at [601, 252] on input "email" at bounding box center [785, 243] width 625 height 32
type input "[EMAIL_ADDRESS][DOMAIN_NAME]"
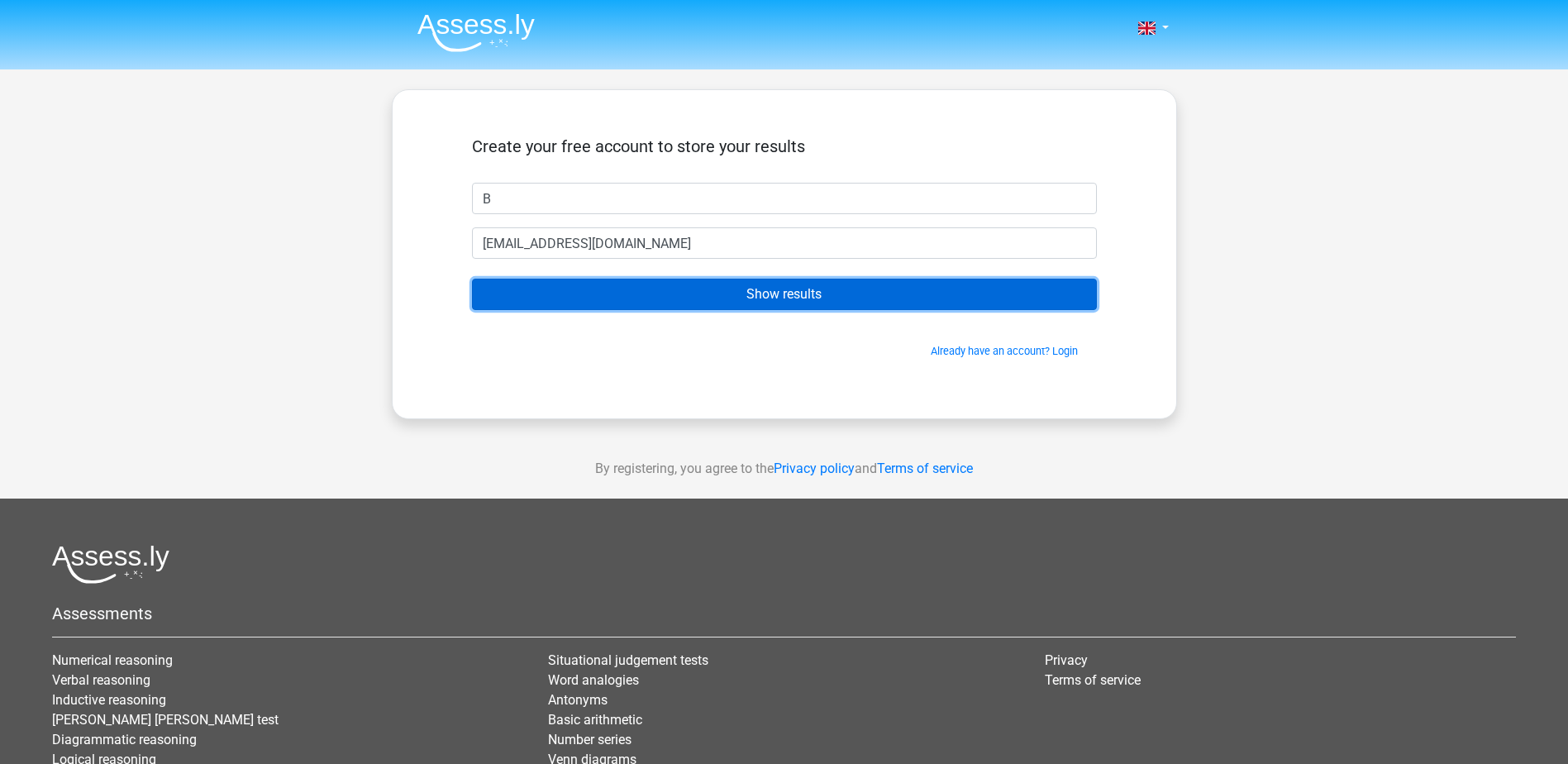
click at [784, 289] on input "Show results" at bounding box center [785, 294] width 625 height 32
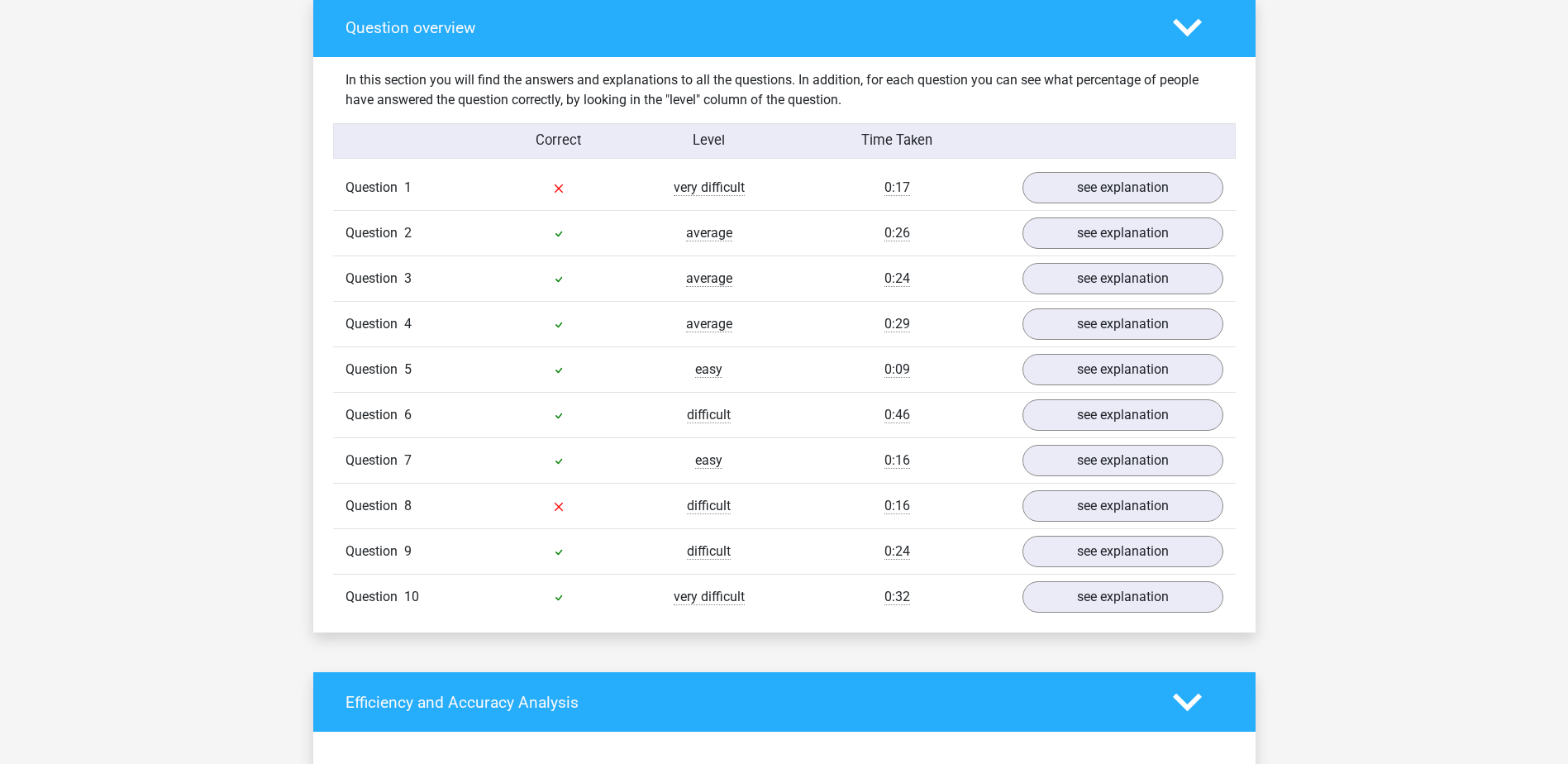
scroll to position [1240, 0]
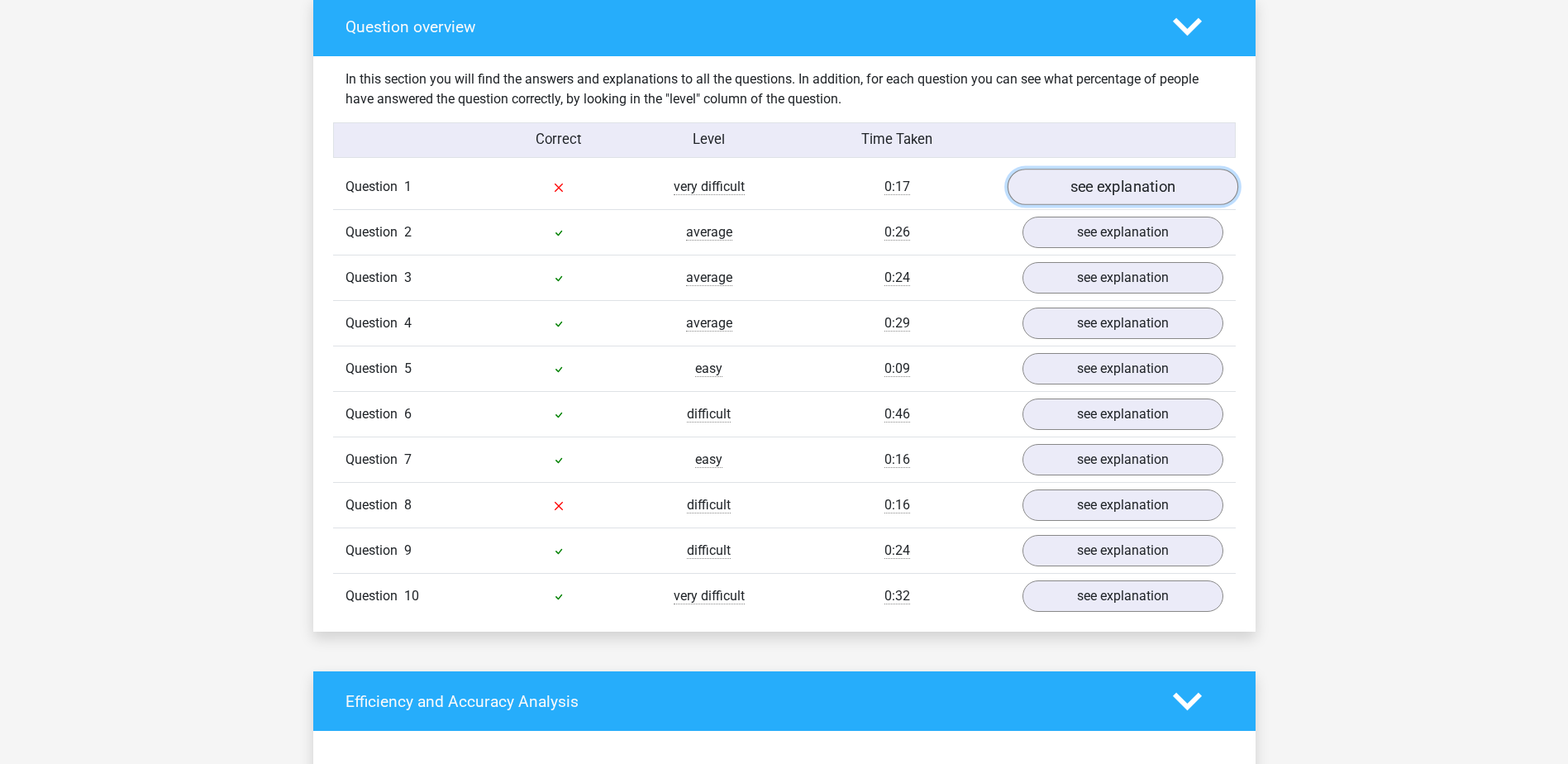
click at [1093, 173] on link "see explanation" at bounding box center [1122, 188] width 231 height 36
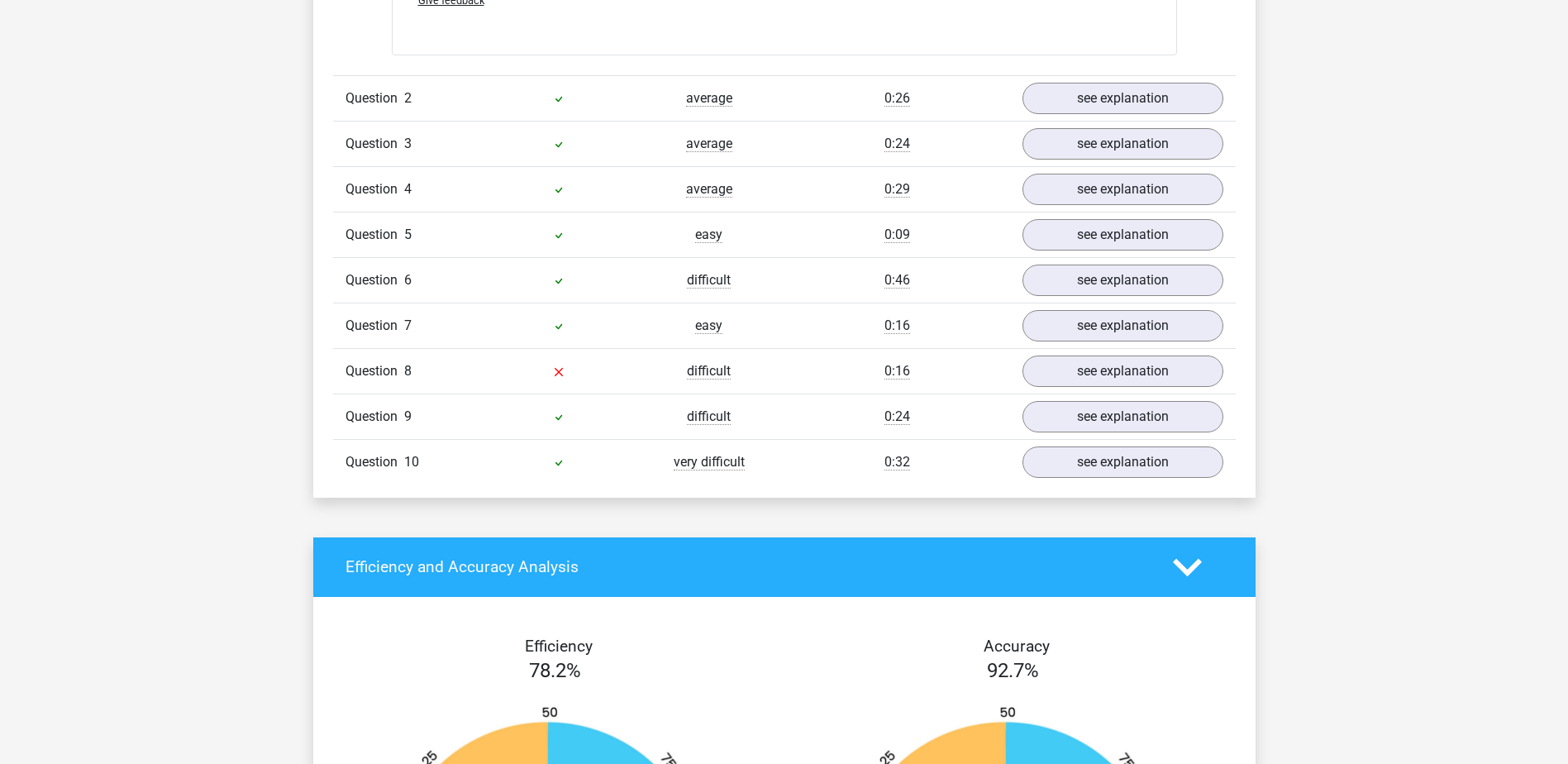
scroll to position [1984, 0]
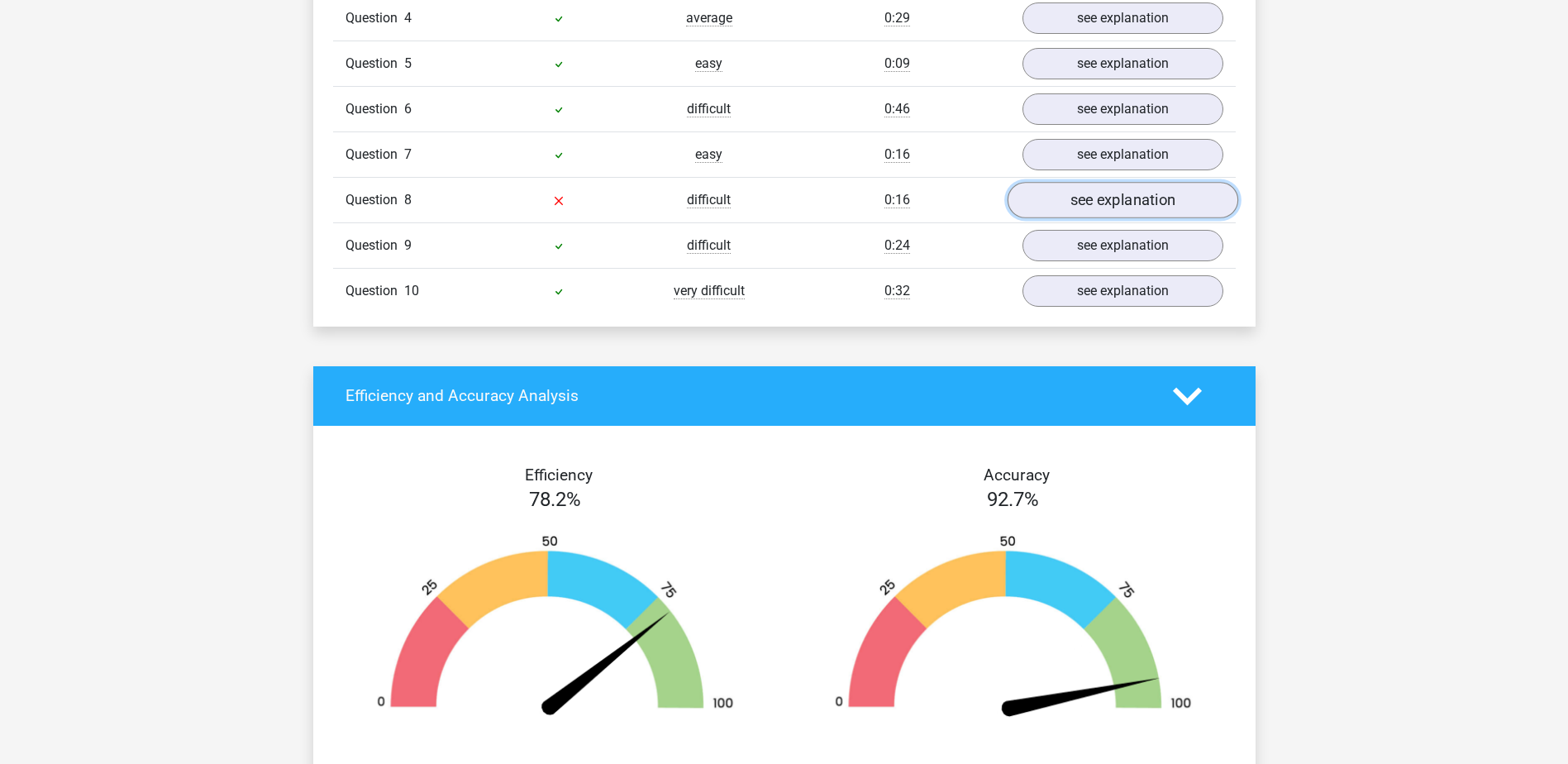
click at [1063, 188] on link "see explanation" at bounding box center [1122, 200] width 231 height 36
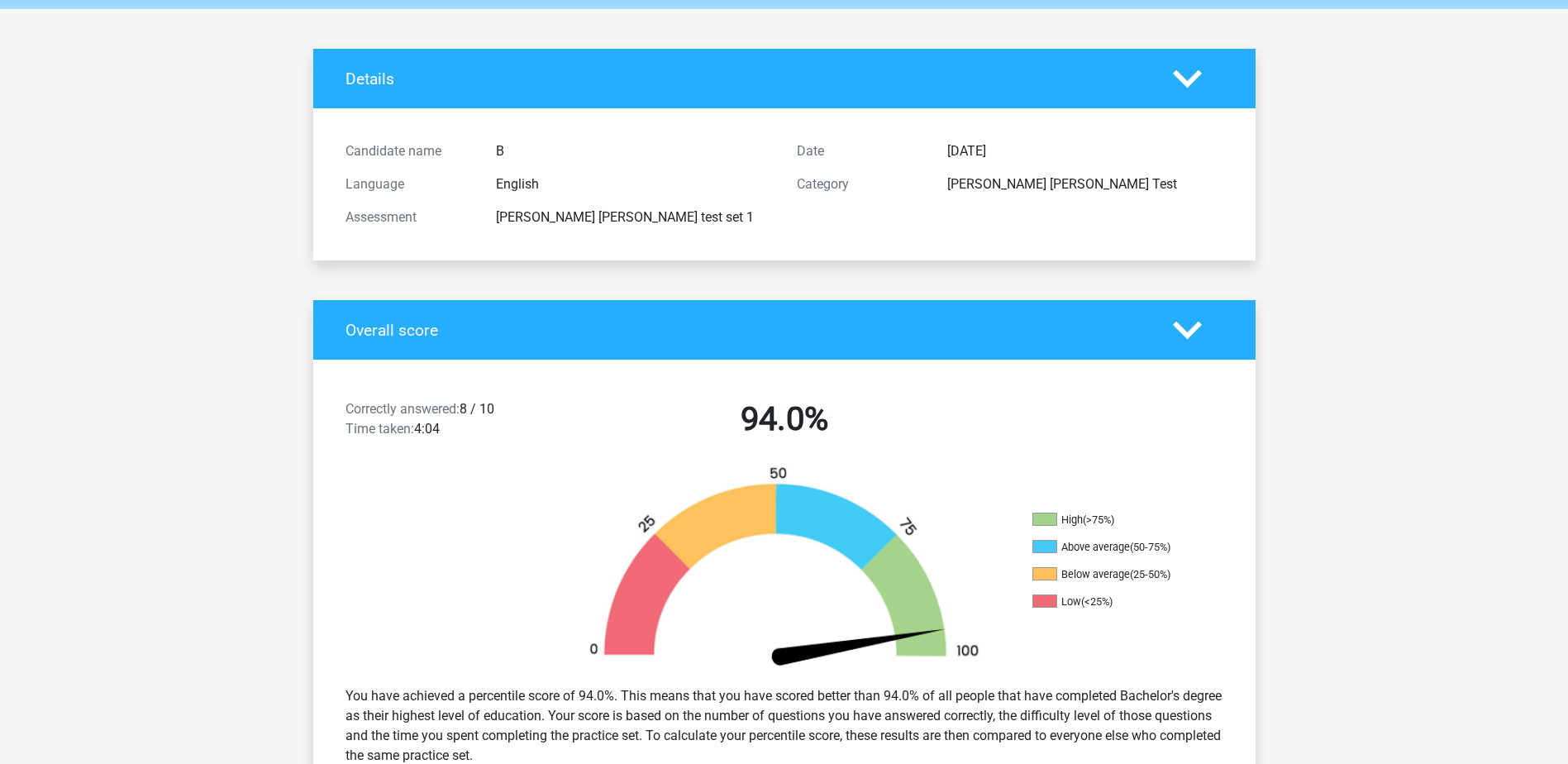
scroll to position [0, 0]
